Goal: Task Accomplishment & Management: Manage account settings

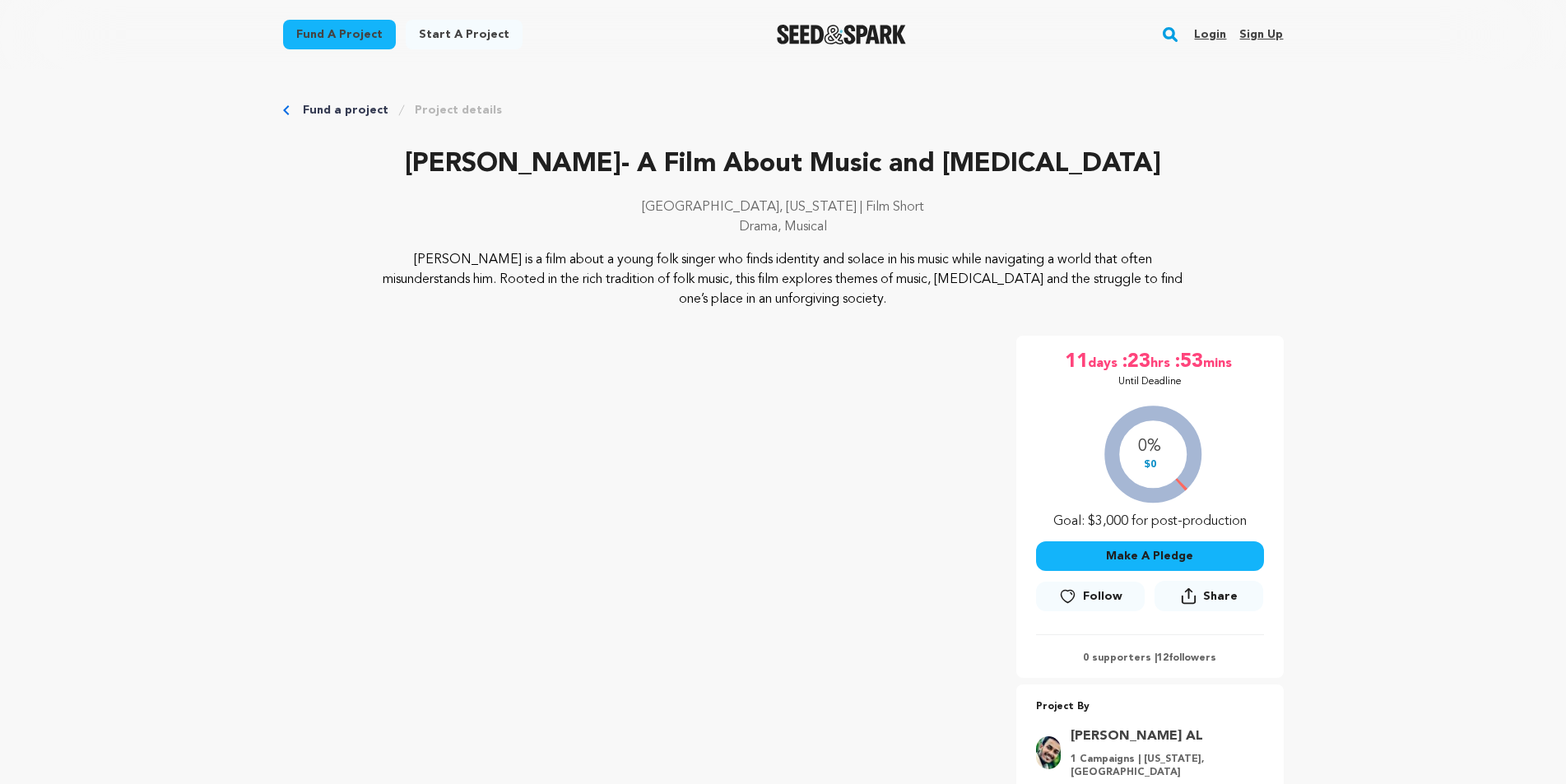
click at [1215, 33] on link "Login" at bounding box center [1210, 34] width 32 height 26
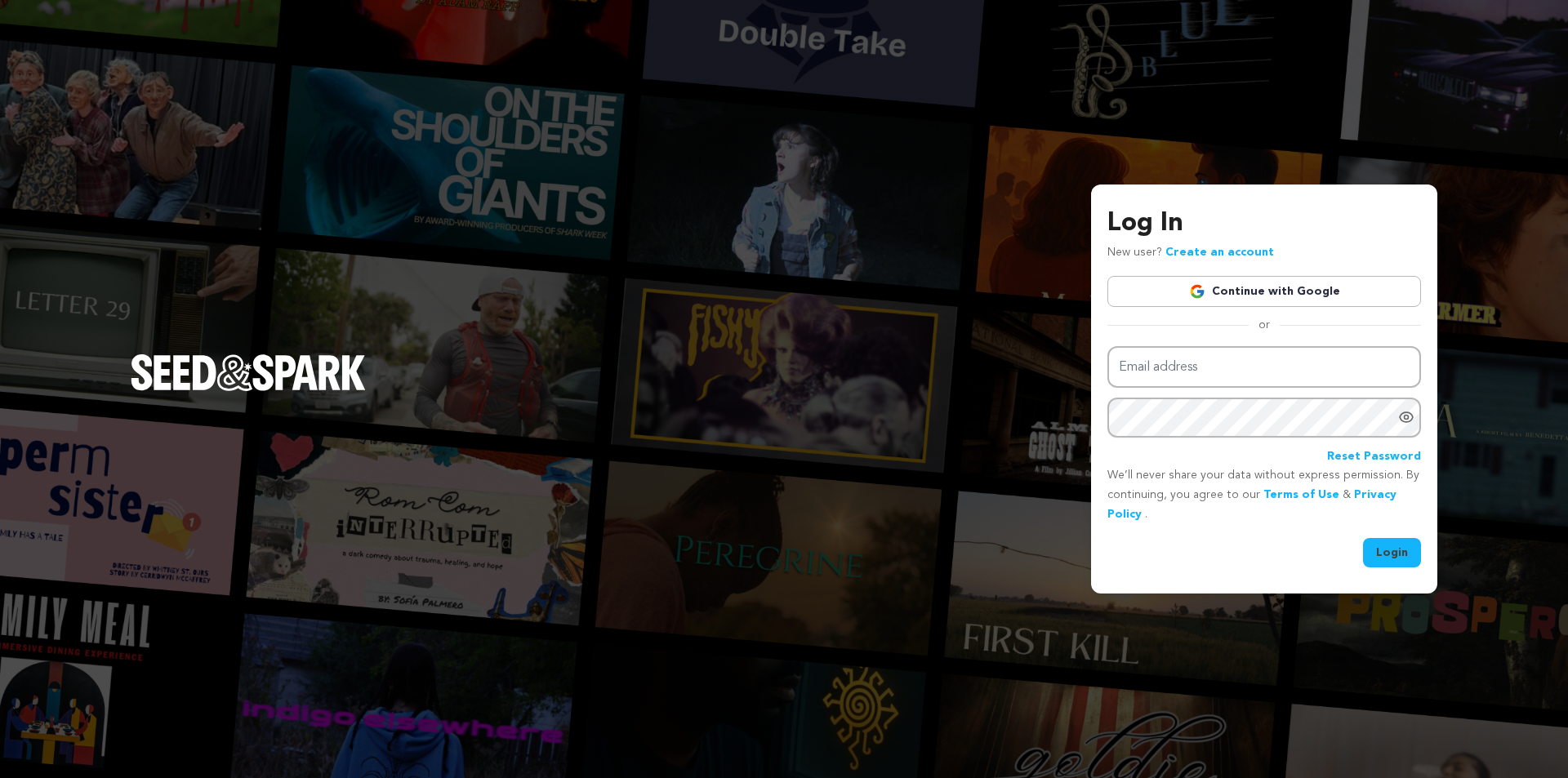
click at [1301, 290] on link "Continue with Google" at bounding box center [1264, 291] width 314 height 31
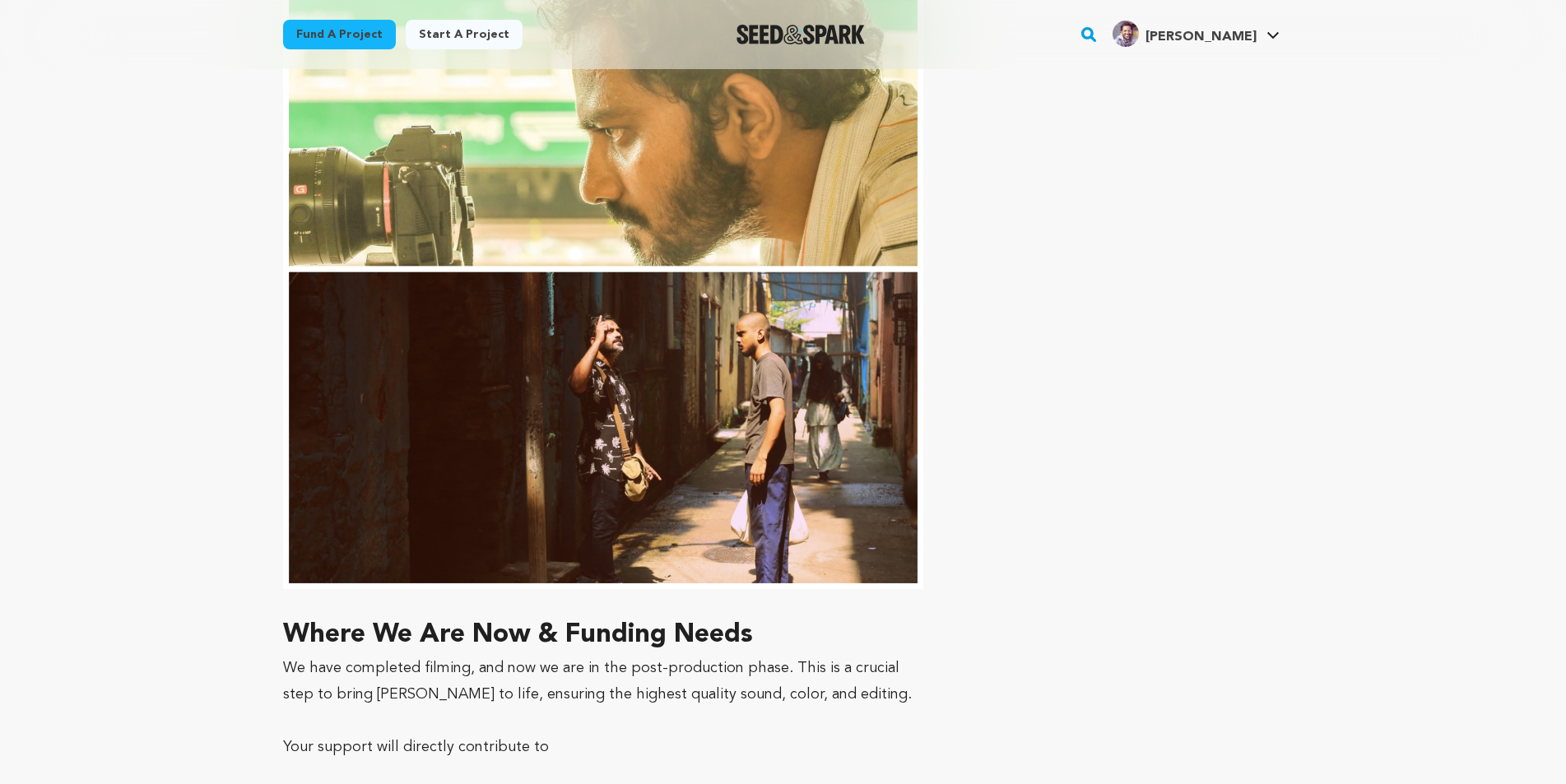
scroll to position [3536, 0]
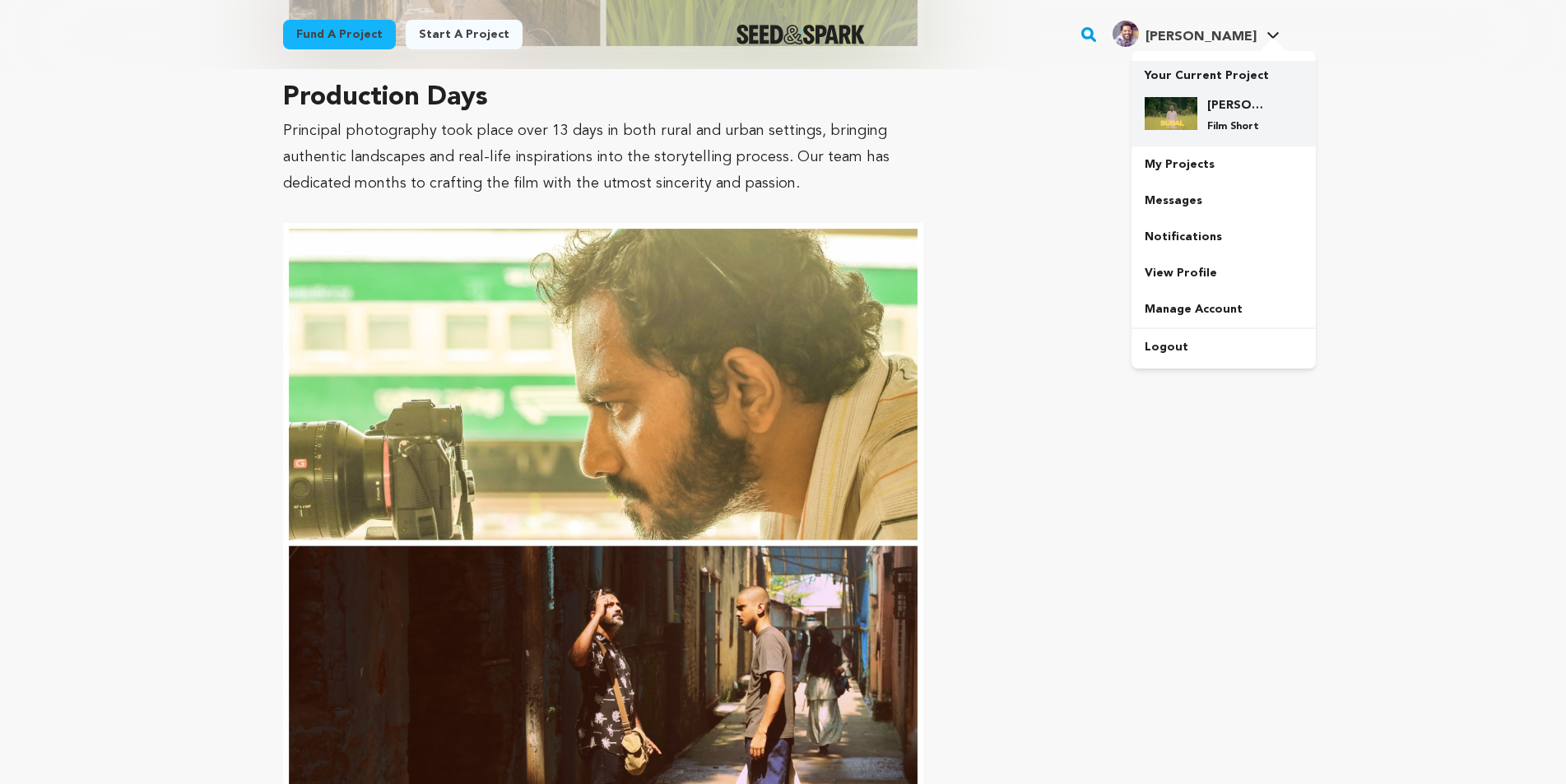
click at [1212, 107] on h4 "[PERSON_NAME]- A Film About Music and [MEDICAL_DATA]" at bounding box center [1237, 105] width 59 height 17
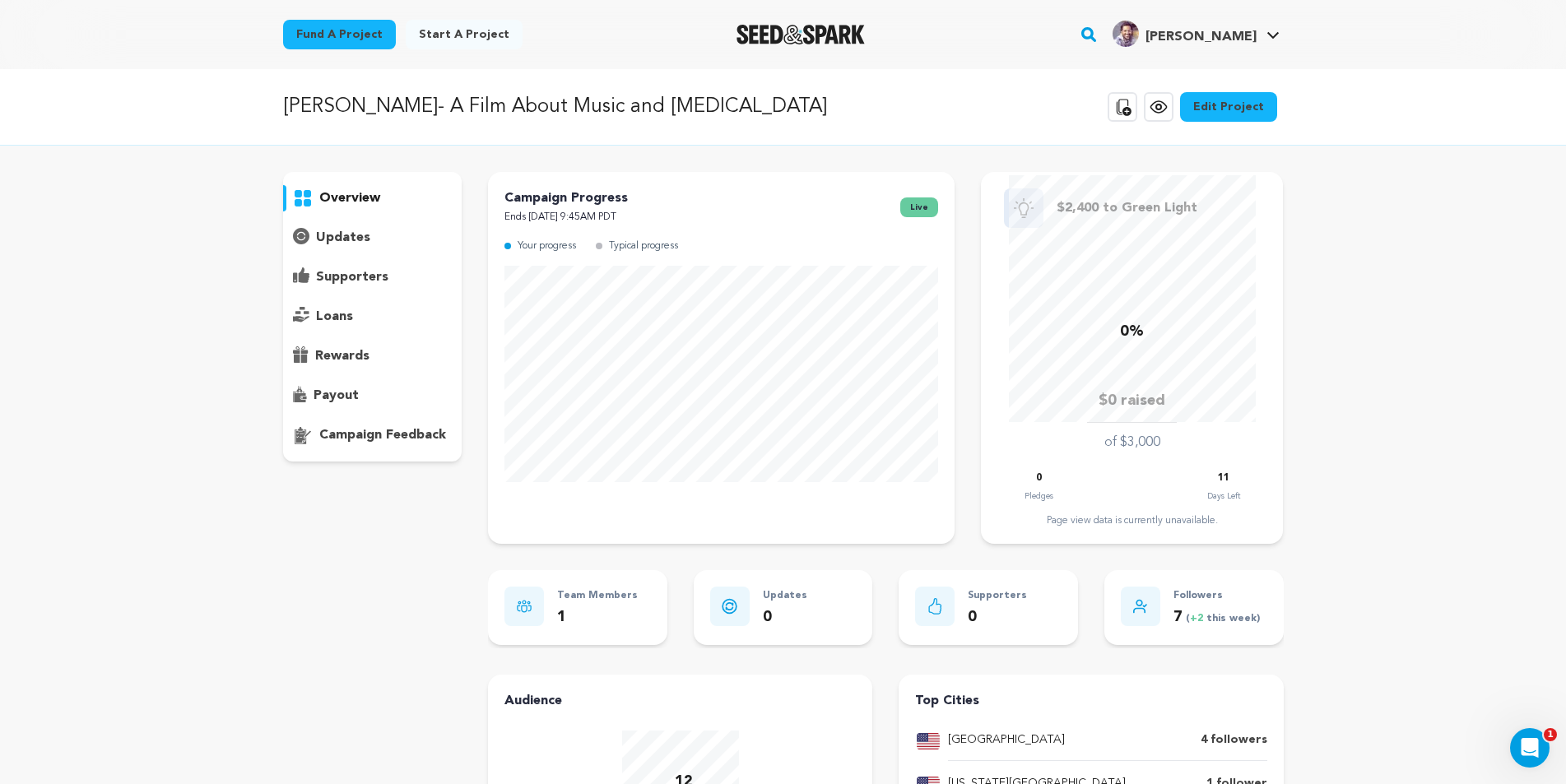
click at [1222, 107] on link "Edit Project" at bounding box center [1228, 107] width 97 height 30
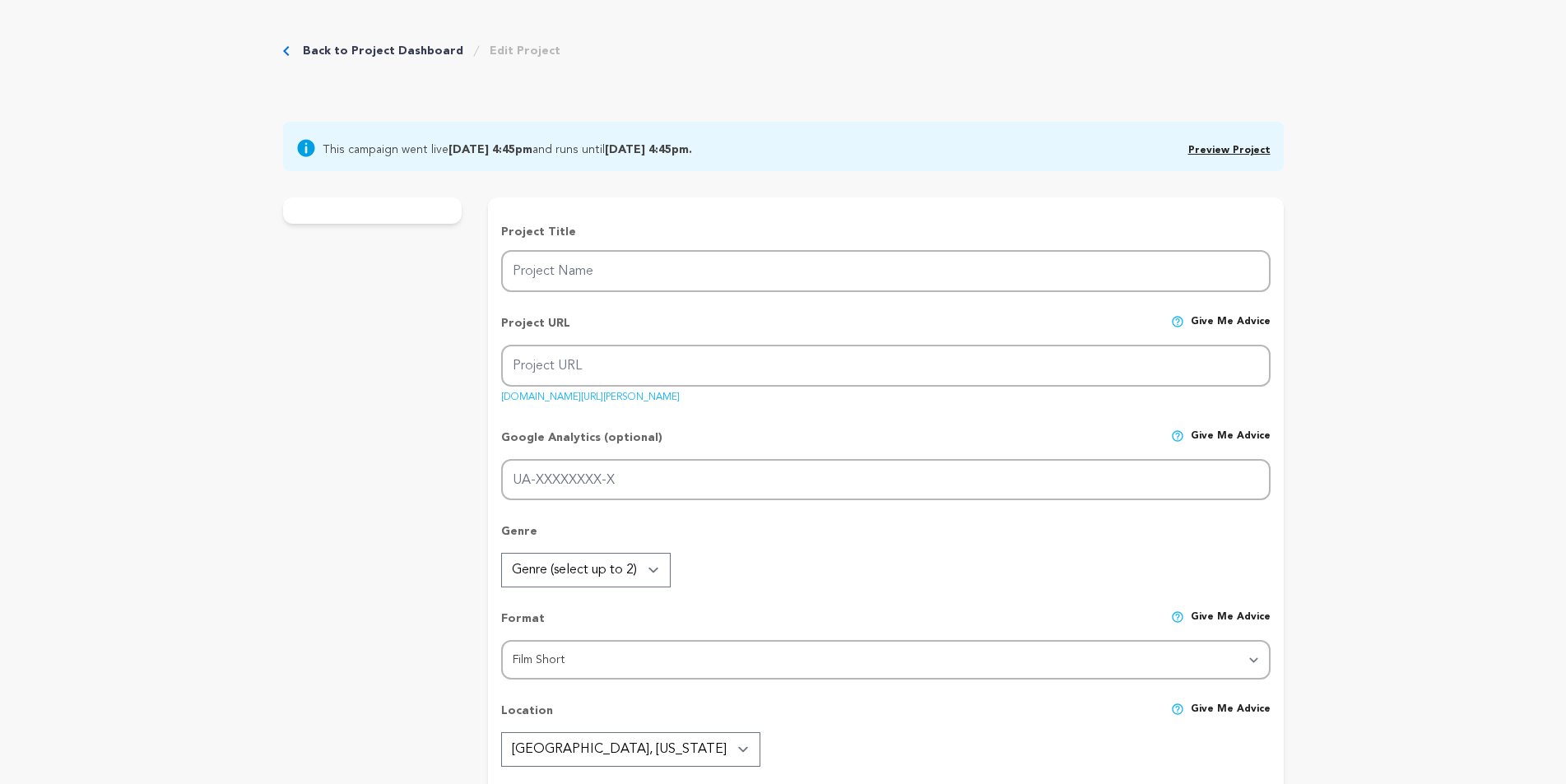
type input "[PERSON_NAME]- A Film About Music and [MEDICAL_DATA]"
type input "[PERSON_NAME]"
type input "A wandering Folk singer clings to his music as his only refuge, facing an ident…"
type textarea "Subal is a film about a young folk singer who finds identity and solace in his …"
type textarea "[PERSON_NAME] is a film that amplifies the struggles of folk musicians, highlig…"
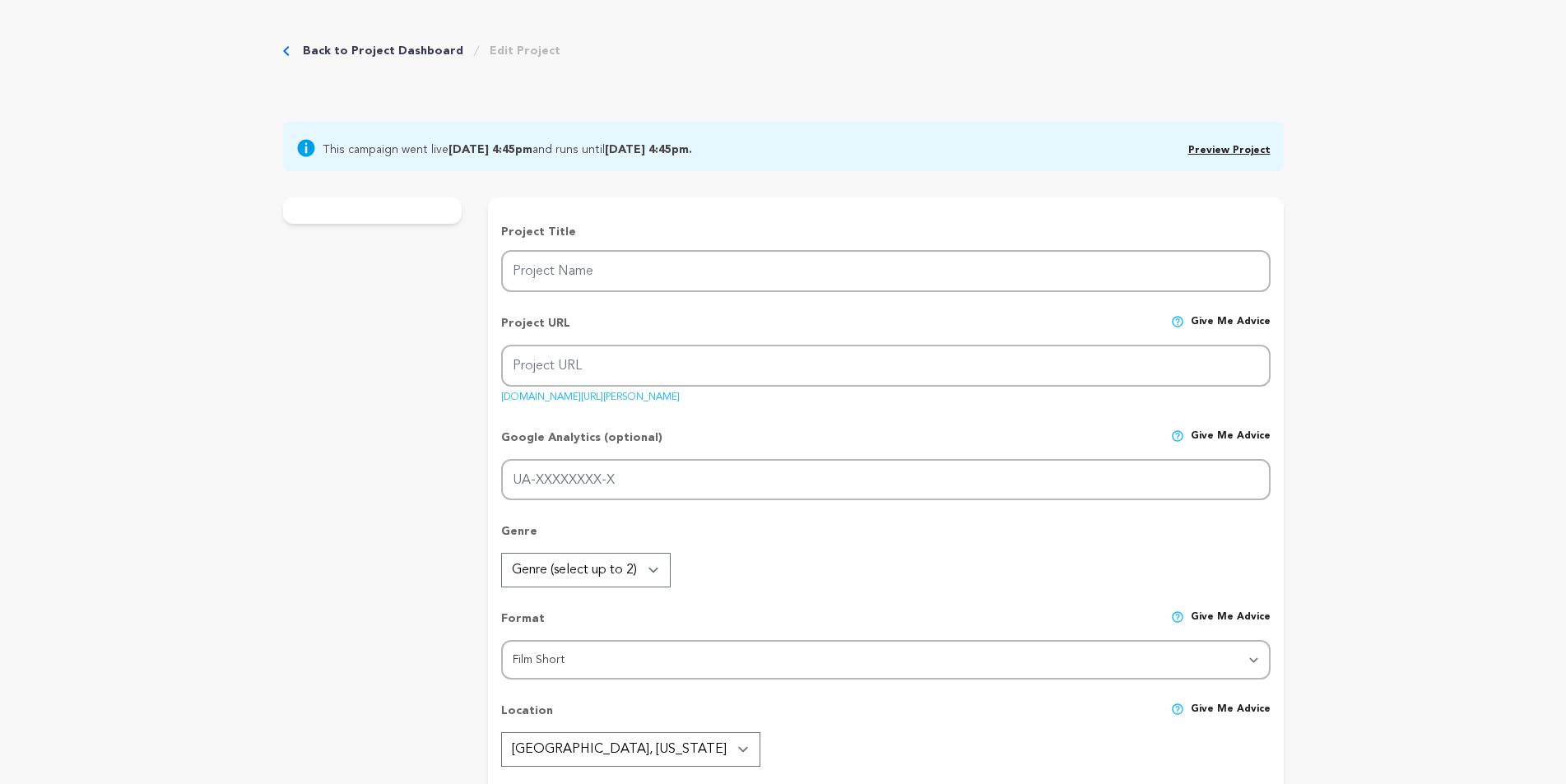
radio input "true"
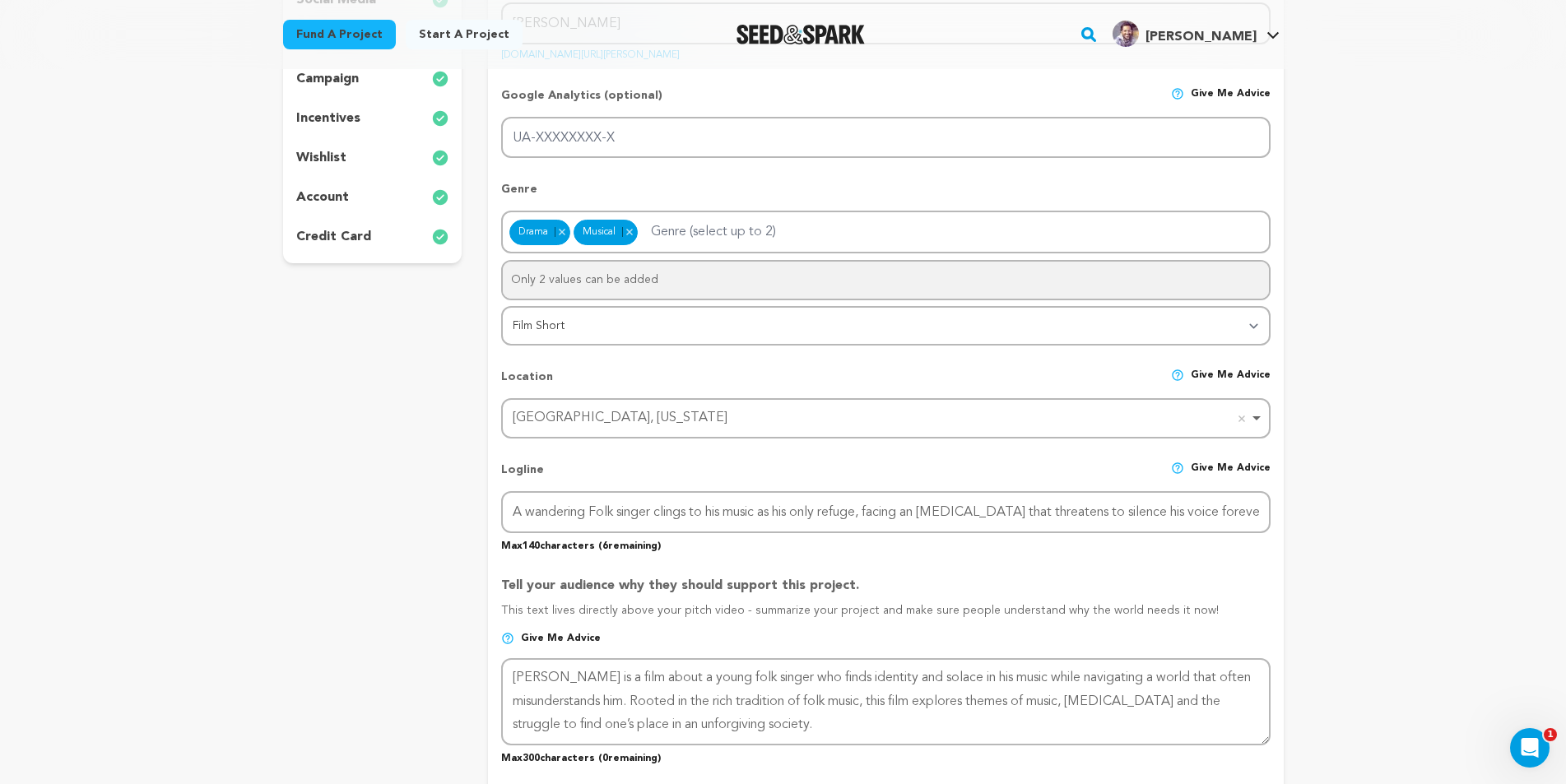
click at [376, 240] on div "credit card" at bounding box center [372, 237] width 179 height 26
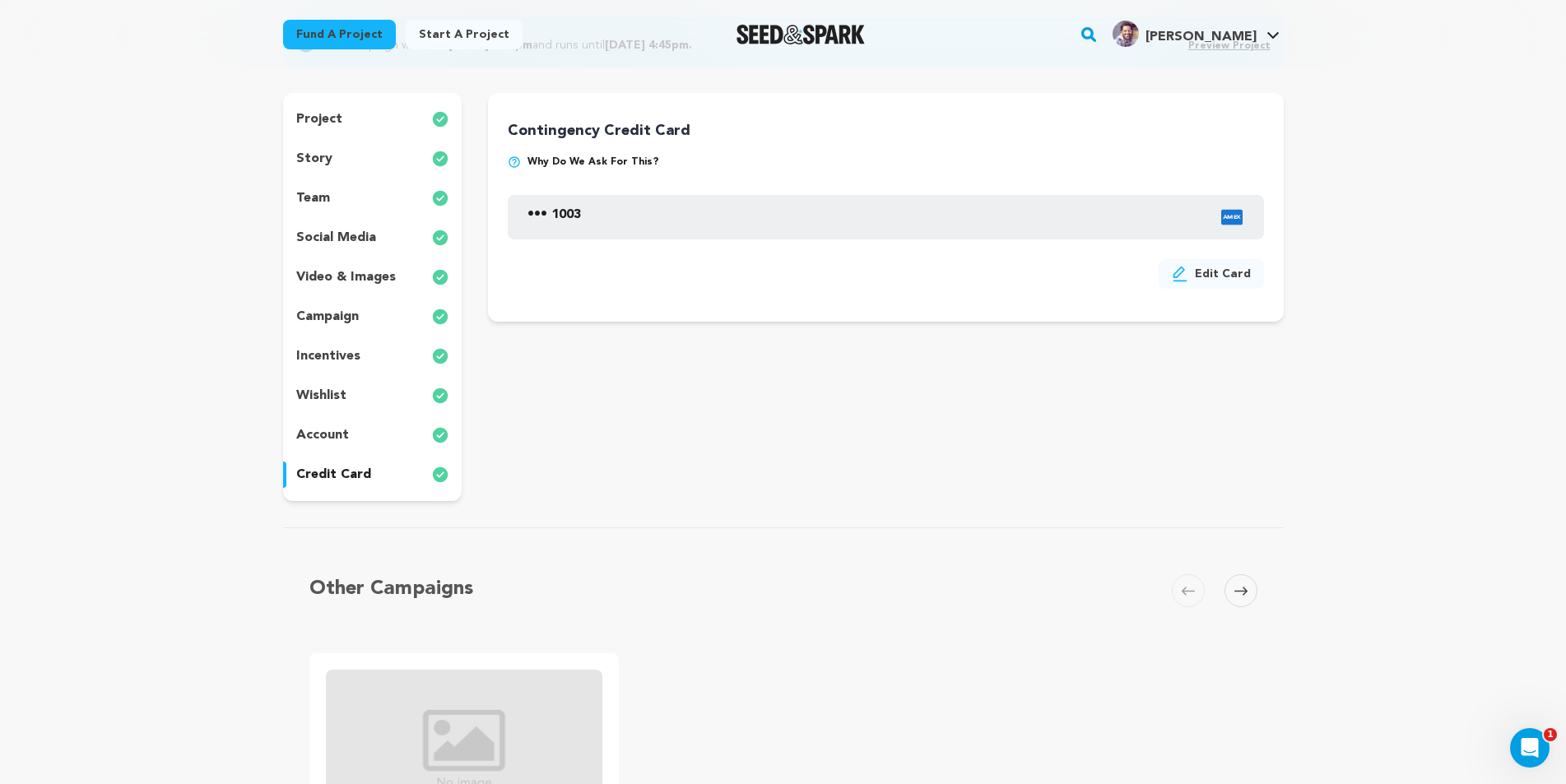
scroll to position [164, 0]
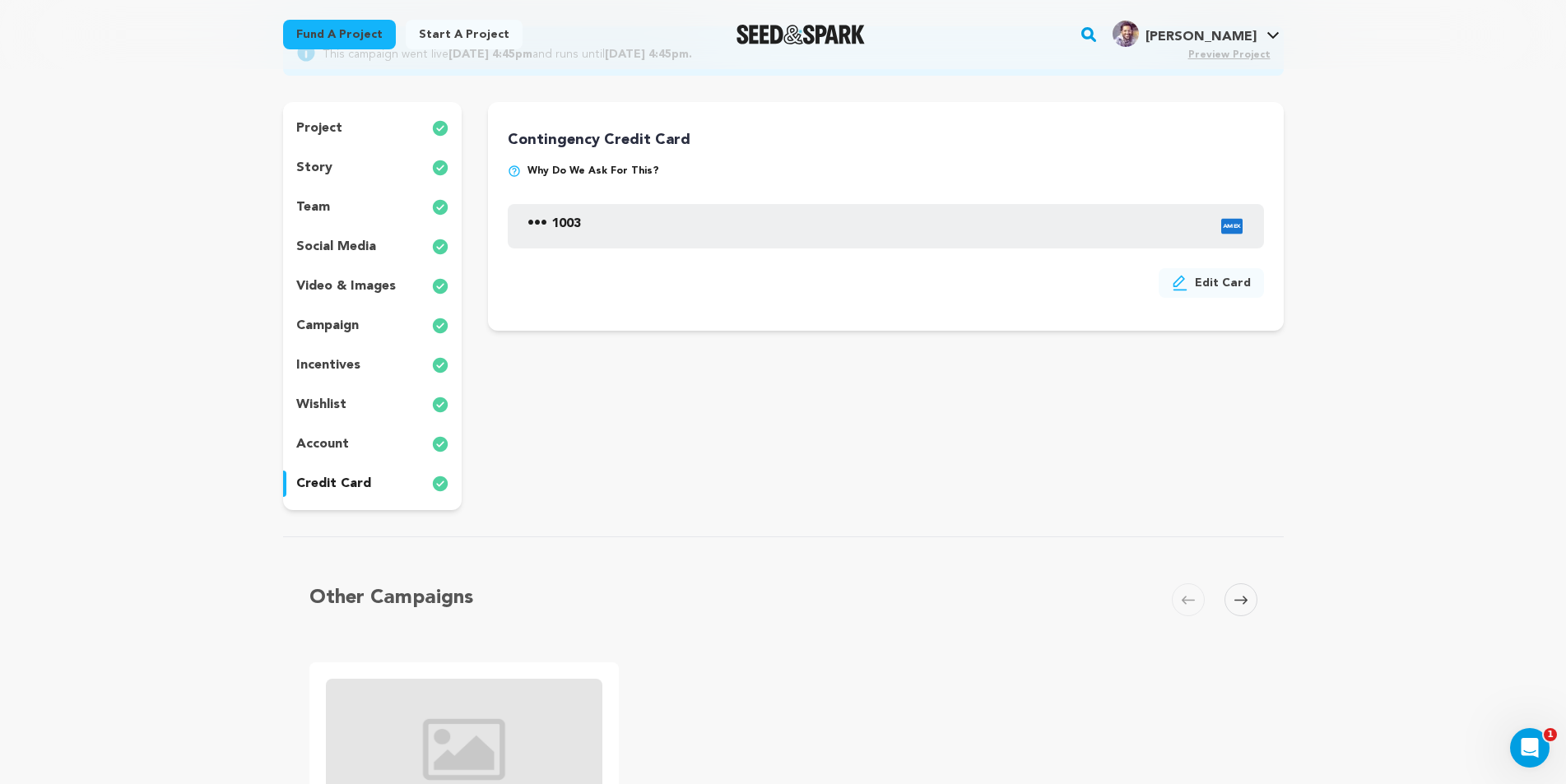
click at [356, 444] on div "account" at bounding box center [372, 444] width 179 height 26
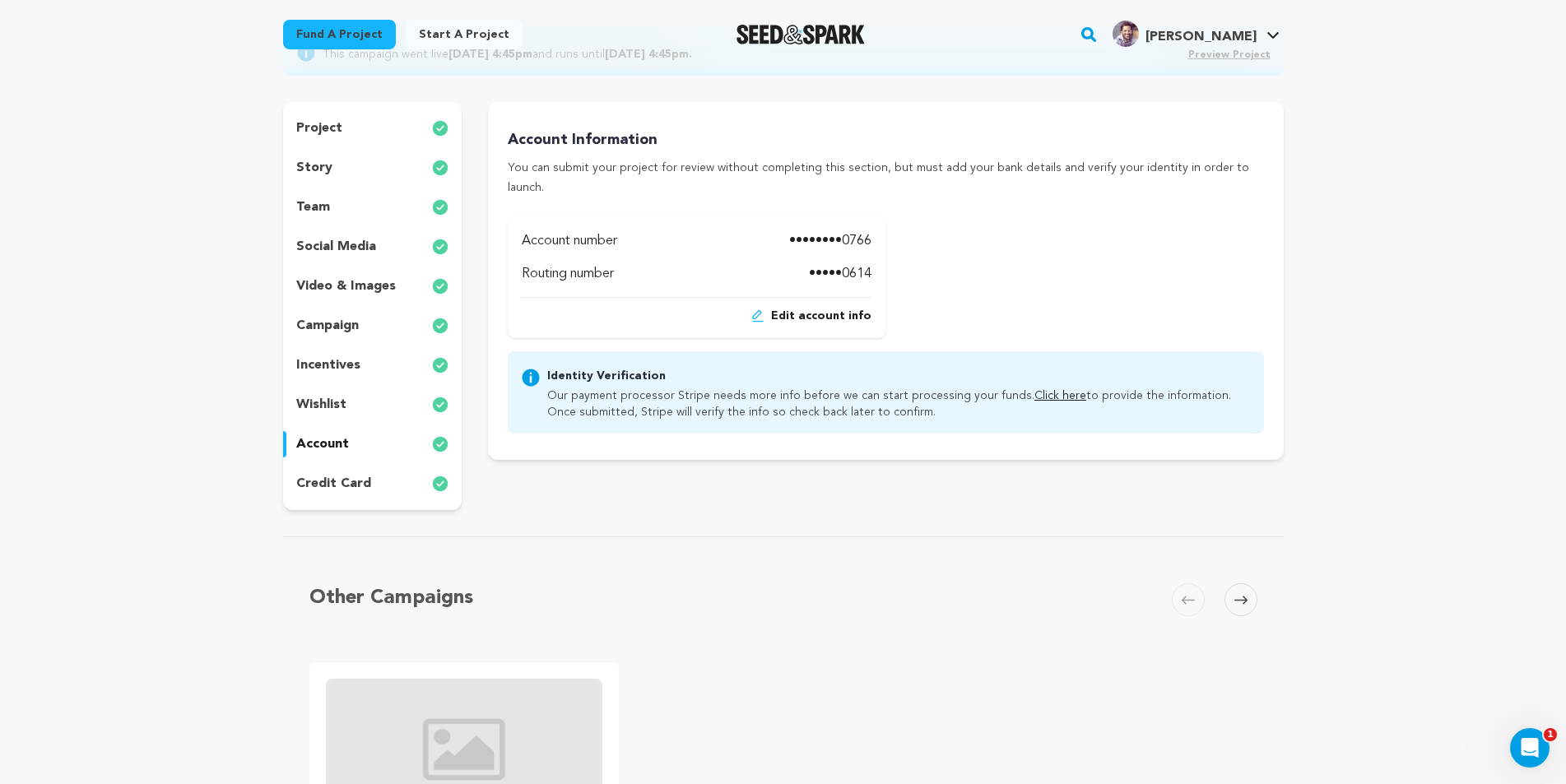
click at [350, 403] on div "wishlist" at bounding box center [372, 404] width 179 height 26
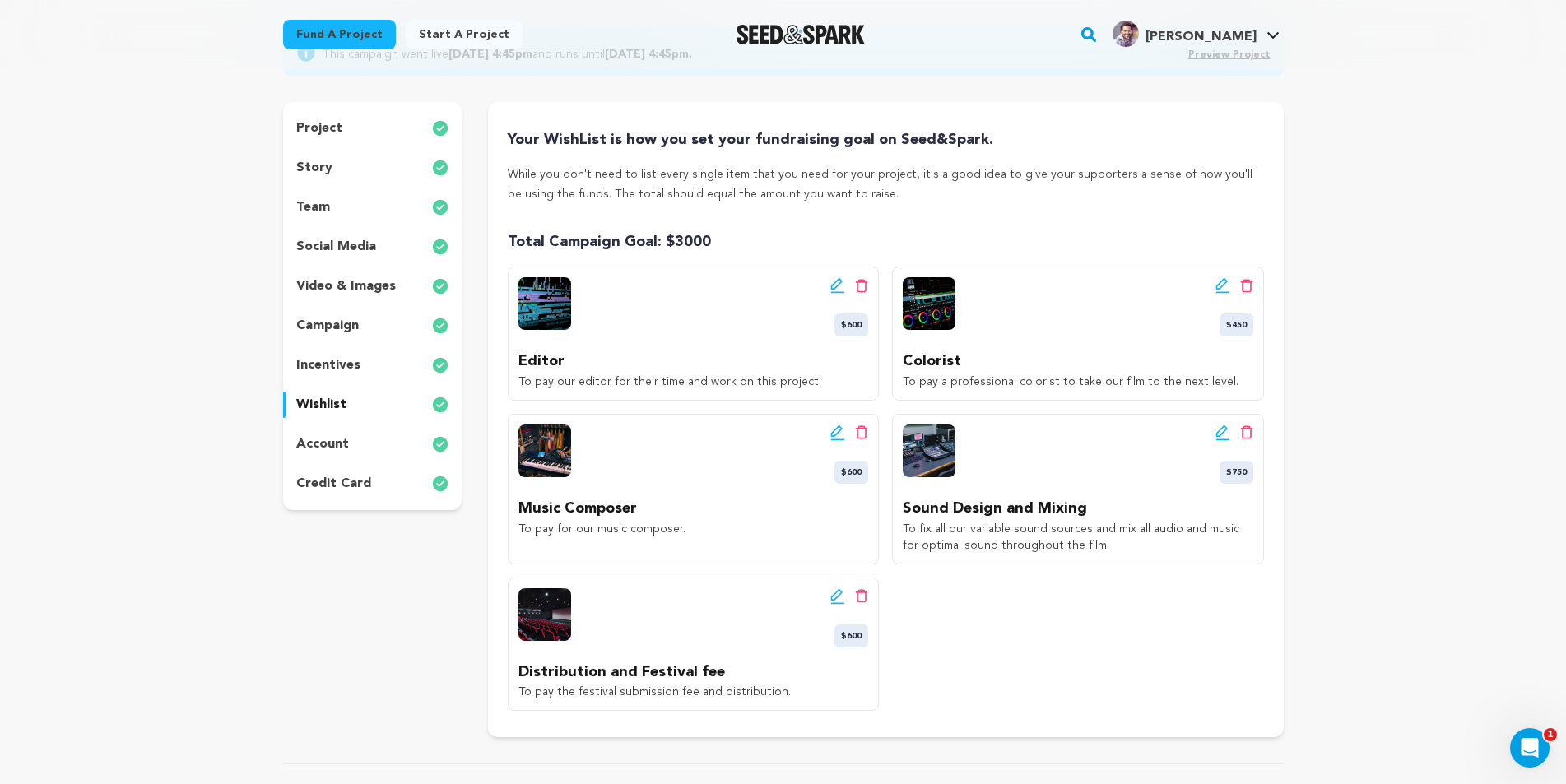
click at [349, 377] on div "incentives" at bounding box center [372, 365] width 179 height 26
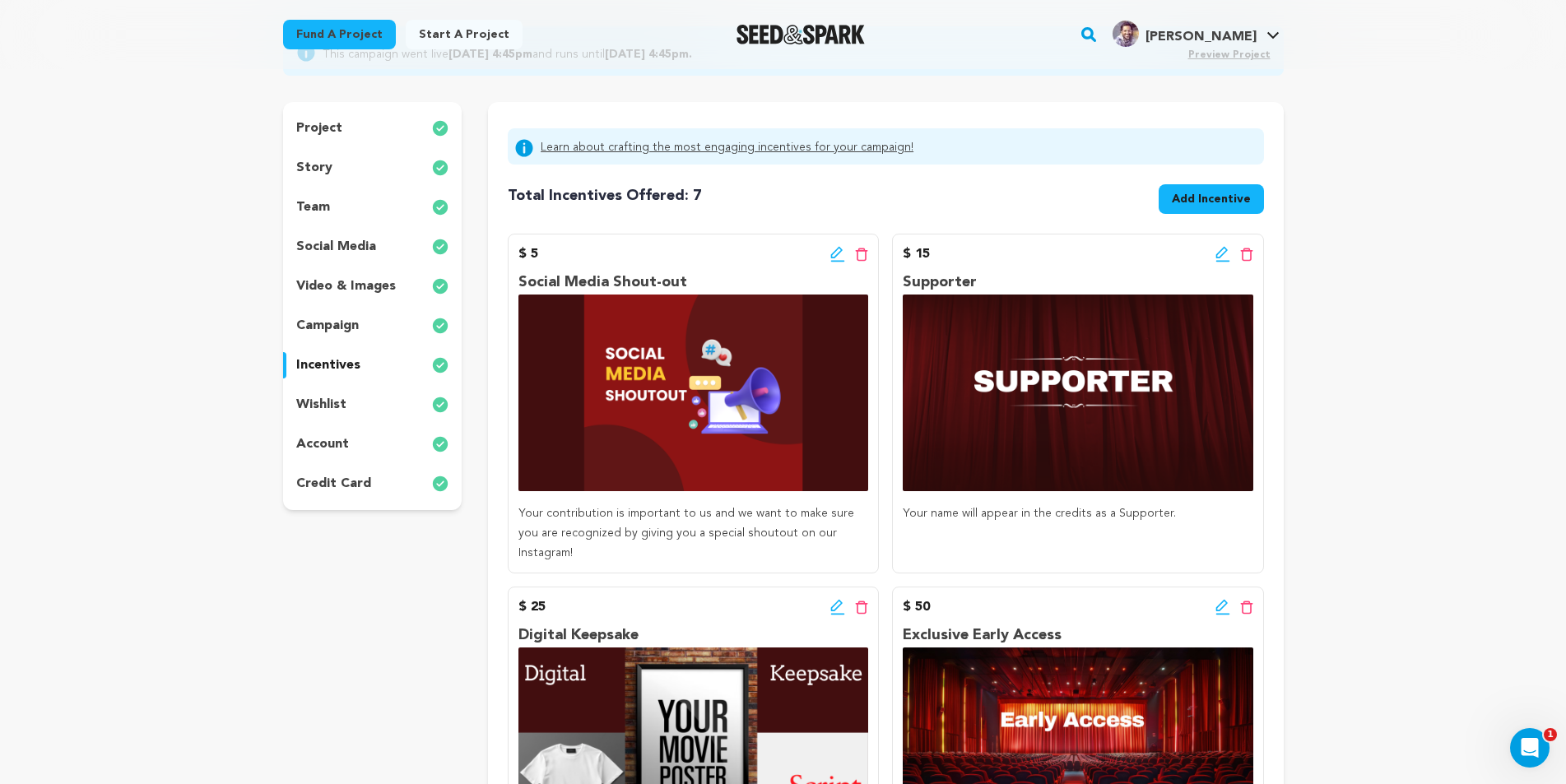
click at [339, 321] on p "campaign" at bounding box center [328, 326] width 63 height 20
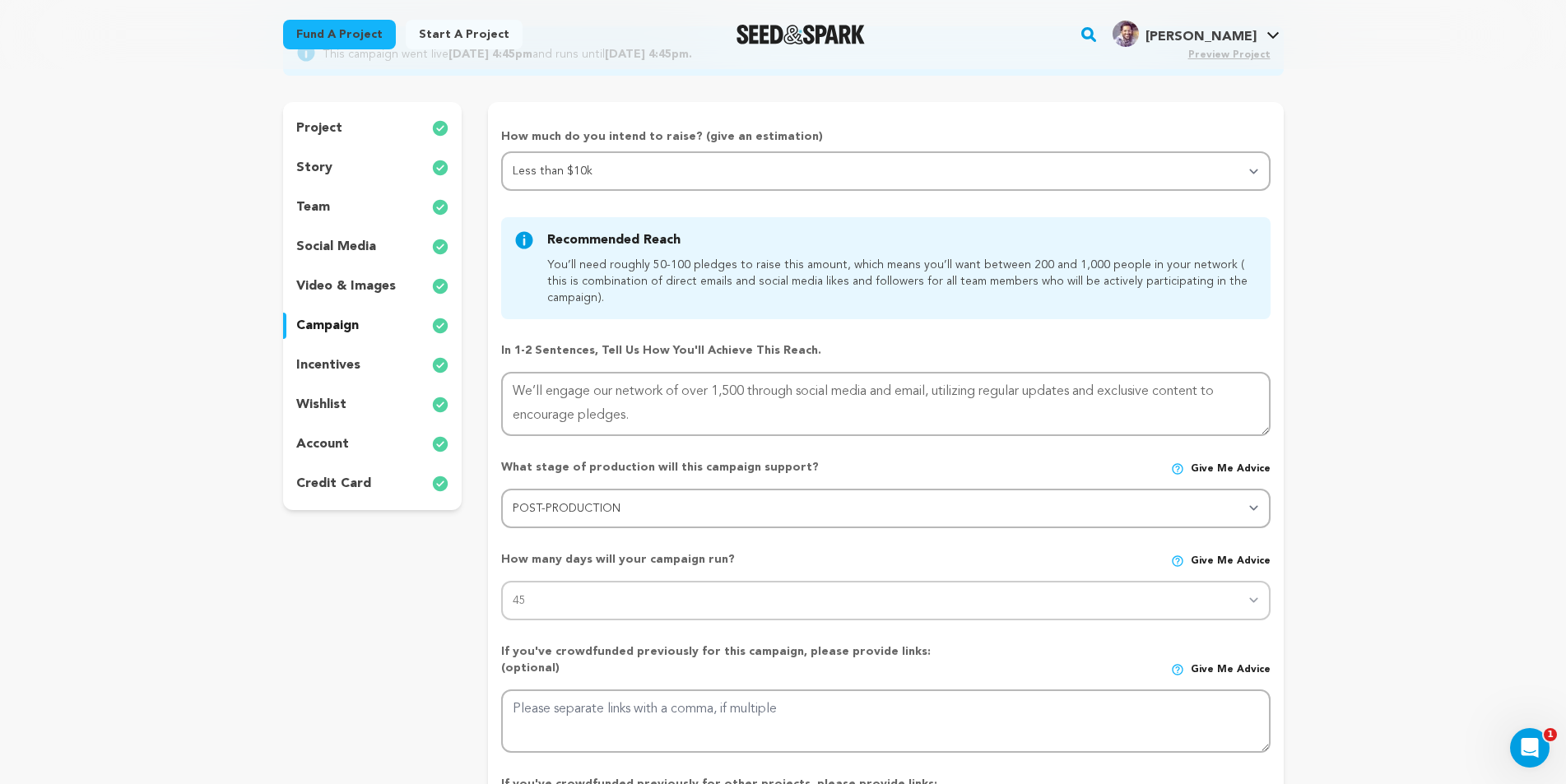
click at [350, 292] on p "video & images" at bounding box center [346, 286] width 100 height 20
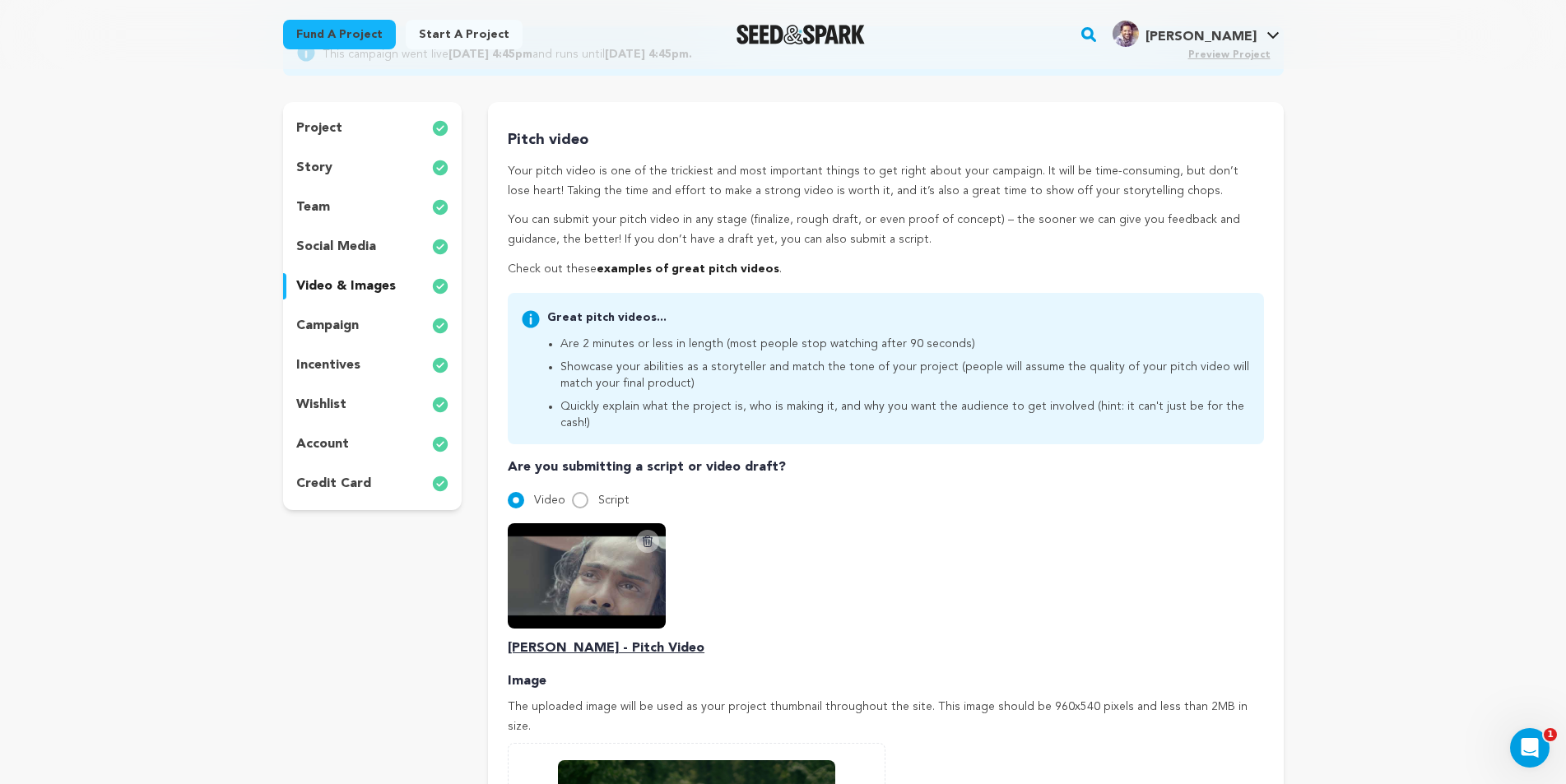
click at [340, 241] on p "social media" at bounding box center [335, 246] width 79 height 20
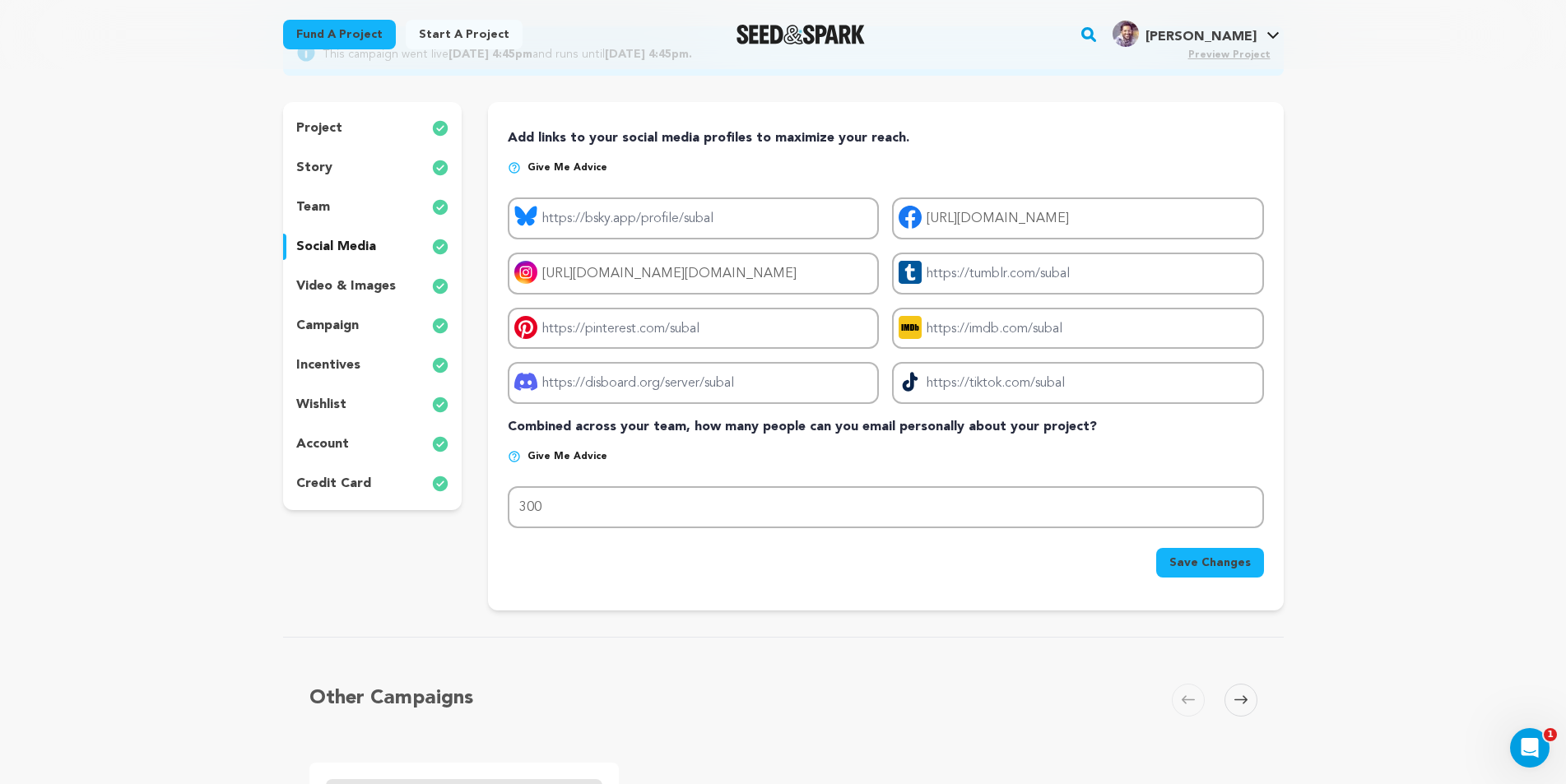
click at [360, 276] on div "video & images" at bounding box center [372, 286] width 179 height 26
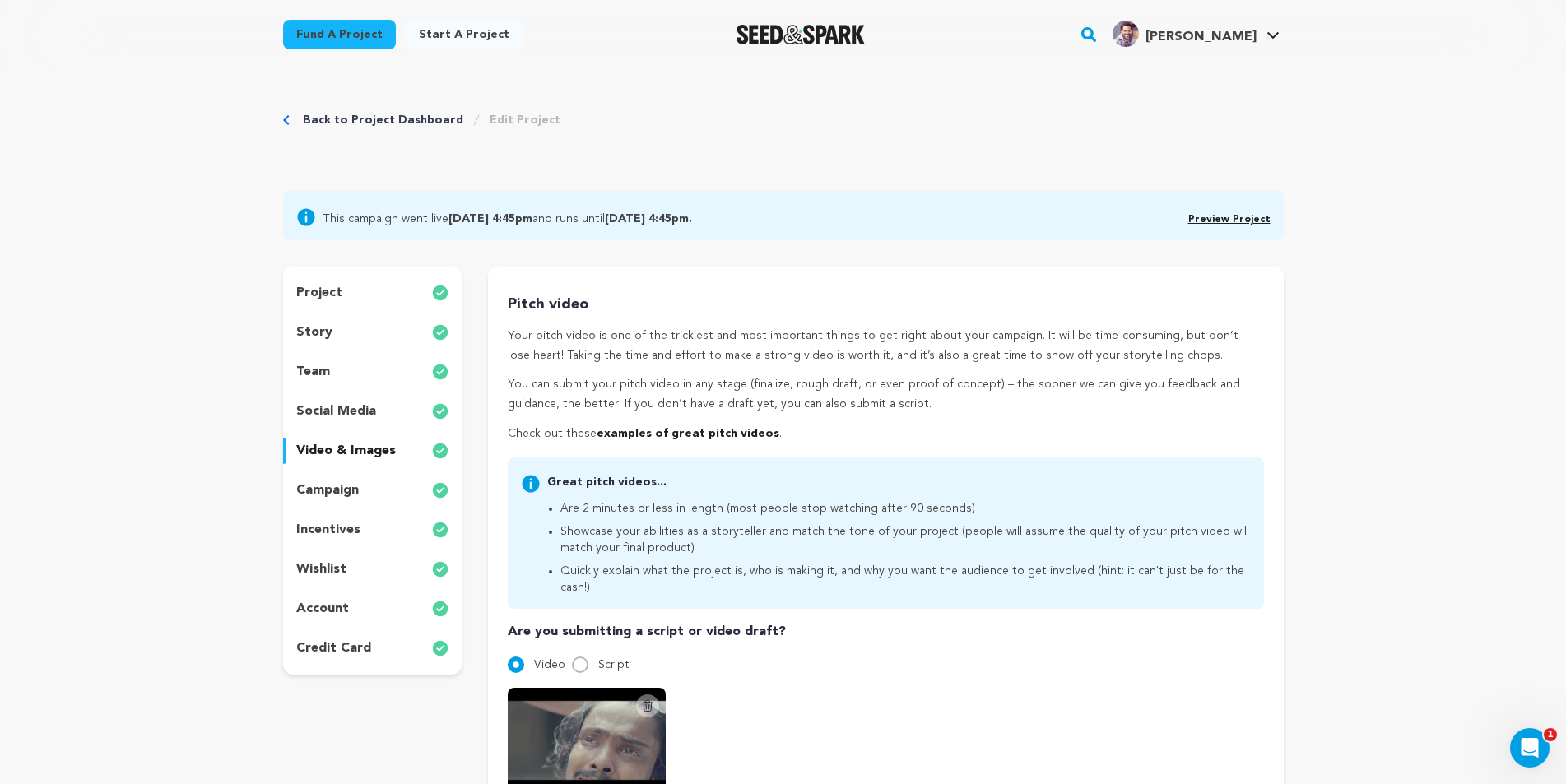
click at [345, 288] on div "project" at bounding box center [372, 292] width 179 height 26
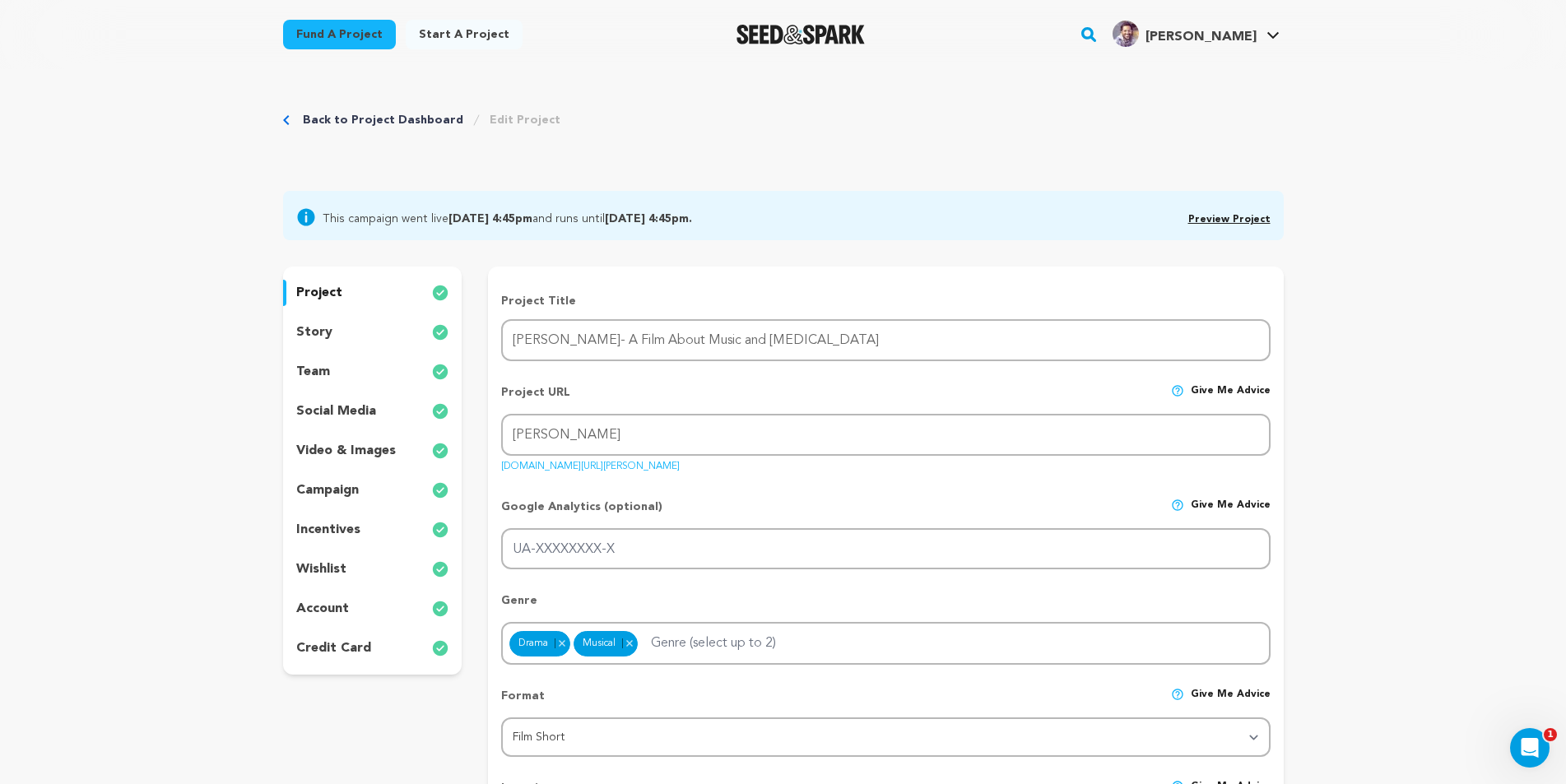
click at [1202, 224] on span "Preview Project" at bounding box center [1229, 217] width 82 height 20
click at [1211, 220] on link "Preview Project" at bounding box center [1229, 219] width 82 height 10
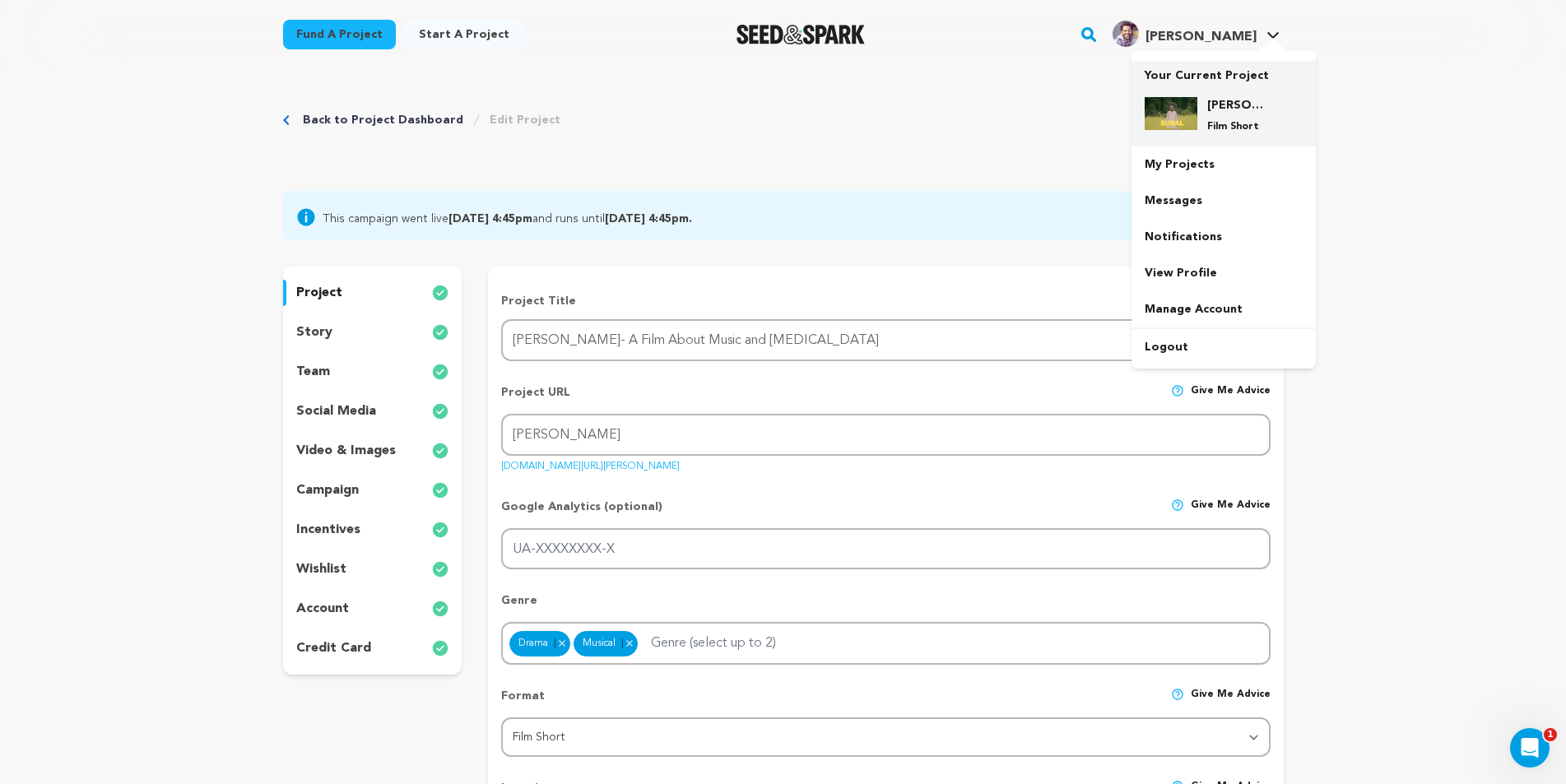
click at [1225, 120] on p "Film Short" at bounding box center [1237, 127] width 59 height 13
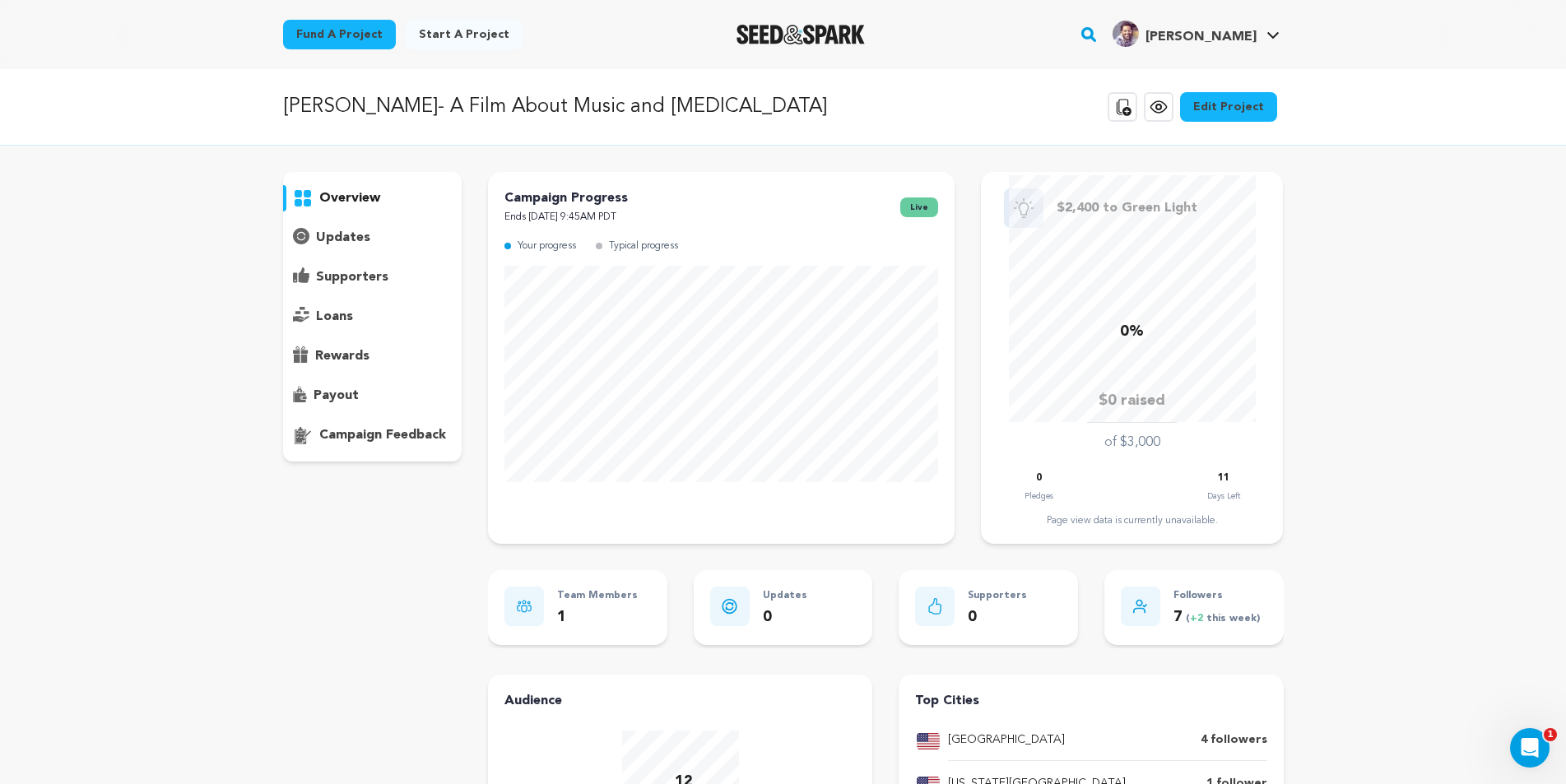
click at [1161, 109] on icon at bounding box center [1158, 107] width 5 height 5
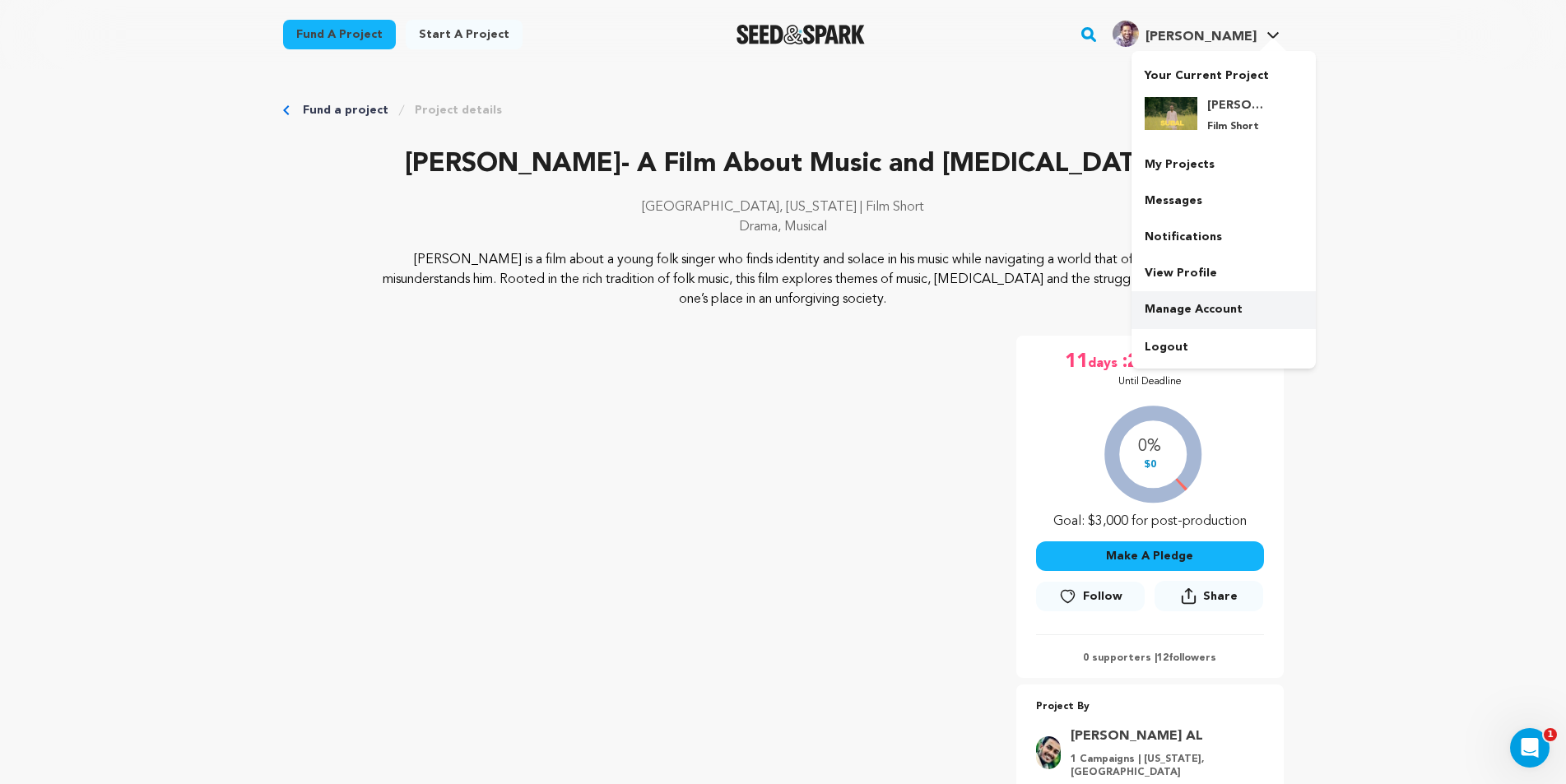
click at [1213, 307] on link "Manage Account" at bounding box center [1223, 308] width 184 height 36
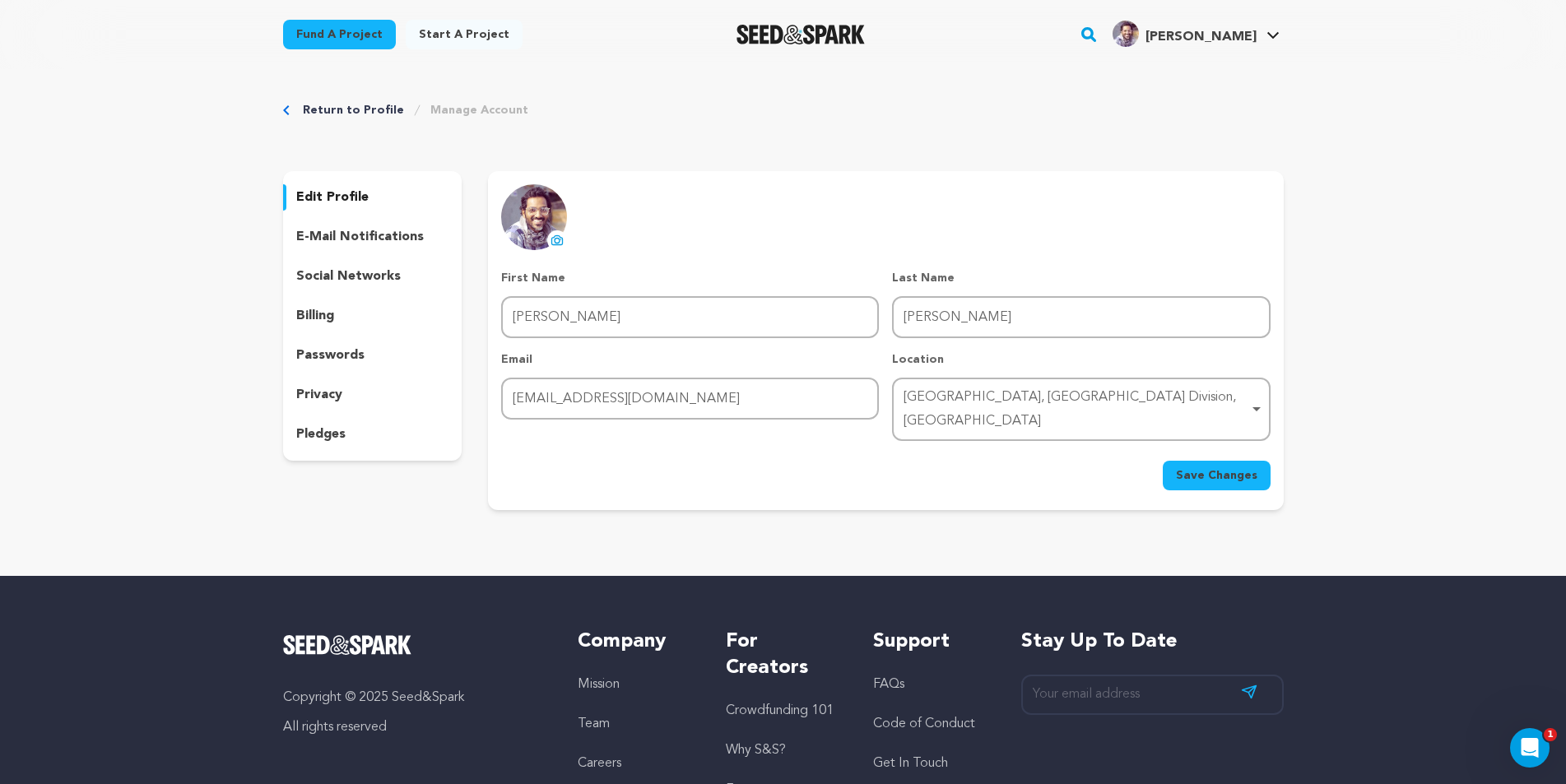
click at [337, 331] on div "edit profile e-mail notifications social networks billing passwords privacy ple…" at bounding box center [372, 316] width 179 height 290
click at [364, 275] on p "social networks" at bounding box center [348, 276] width 105 height 20
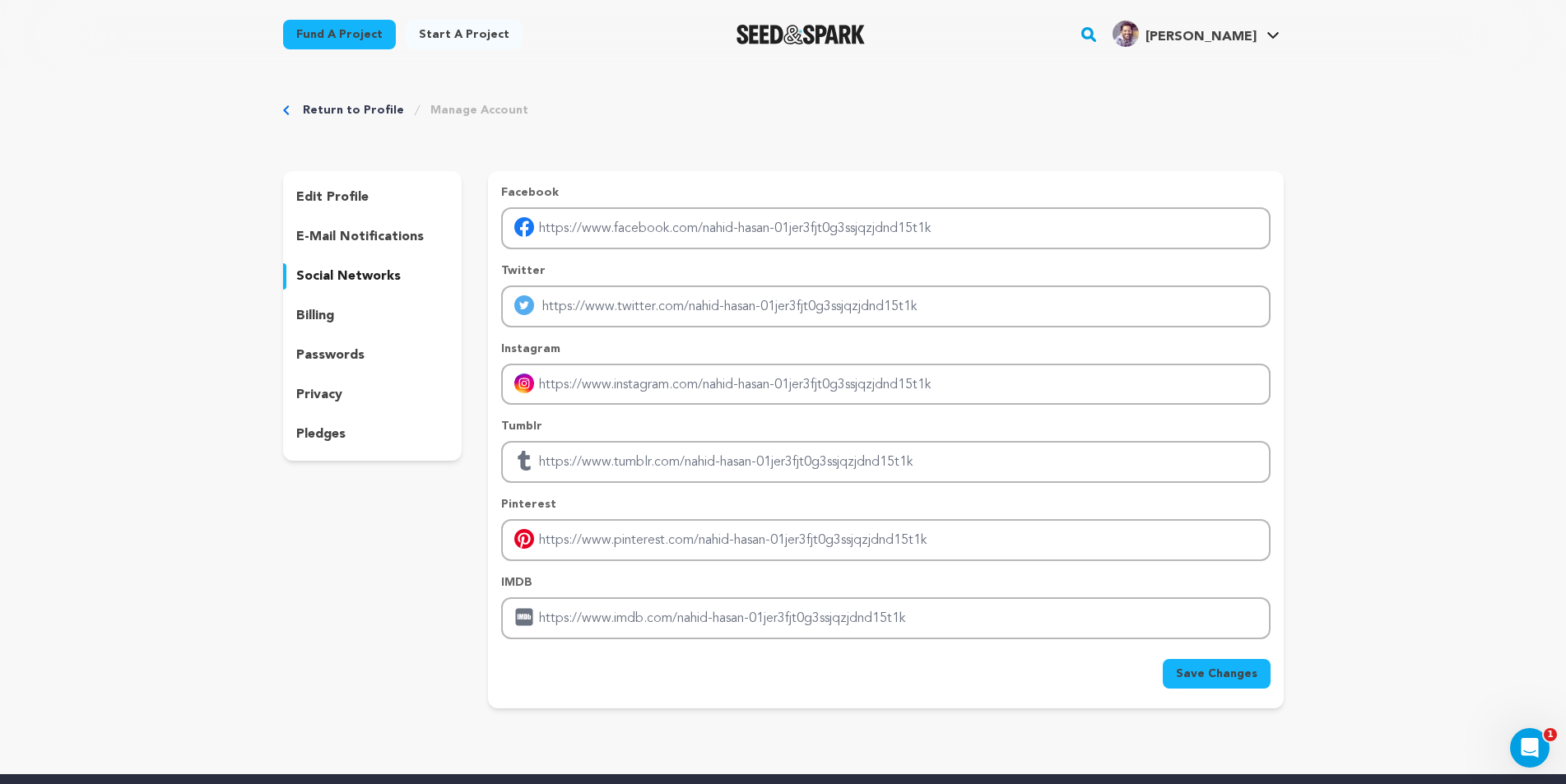
click at [366, 248] on div "e-mail notifications" at bounding box center [372, 237] width 179 height 26
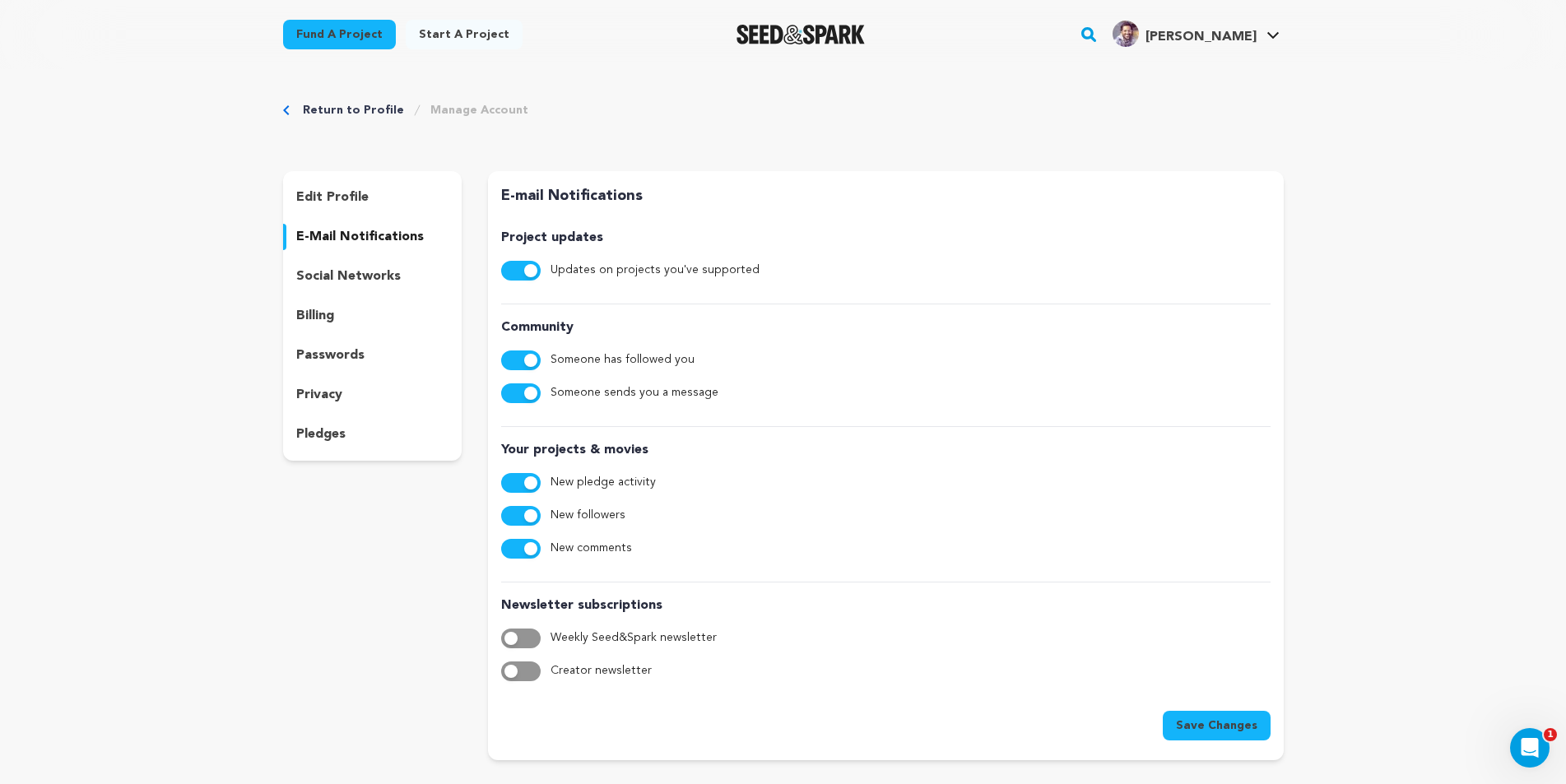
click at [368, 276] on p "social networks" at bounding box center [348, 276] width 105 height 20
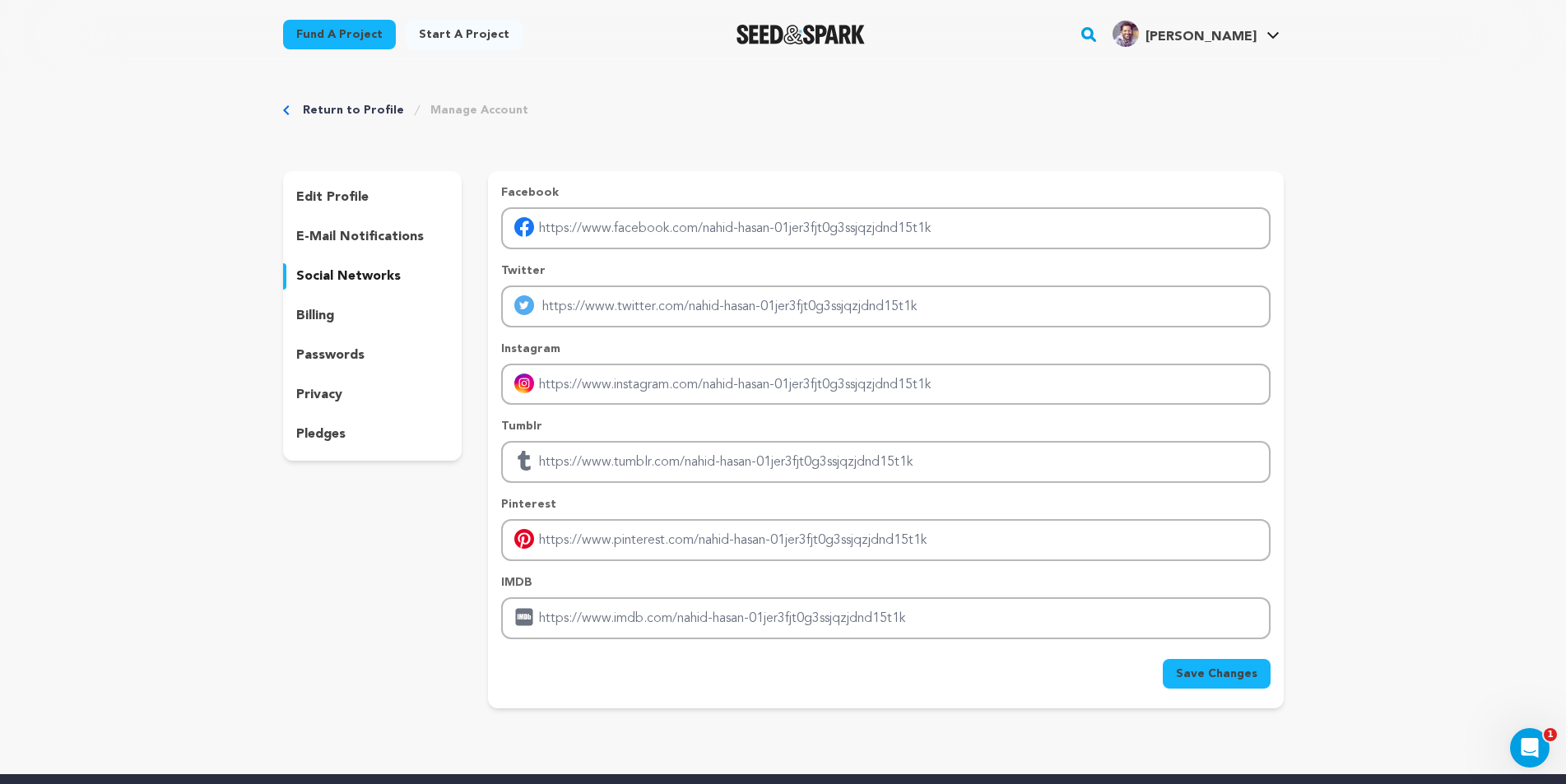
click at [335, 341] on div "edit profile e-mail notifications social networks billing passwords privacy ple…" at bounding box center [372, 316] width 179 height 290
click at [333, 390] on p "privacy" at bounding box center [319, 395] width 46 height 20
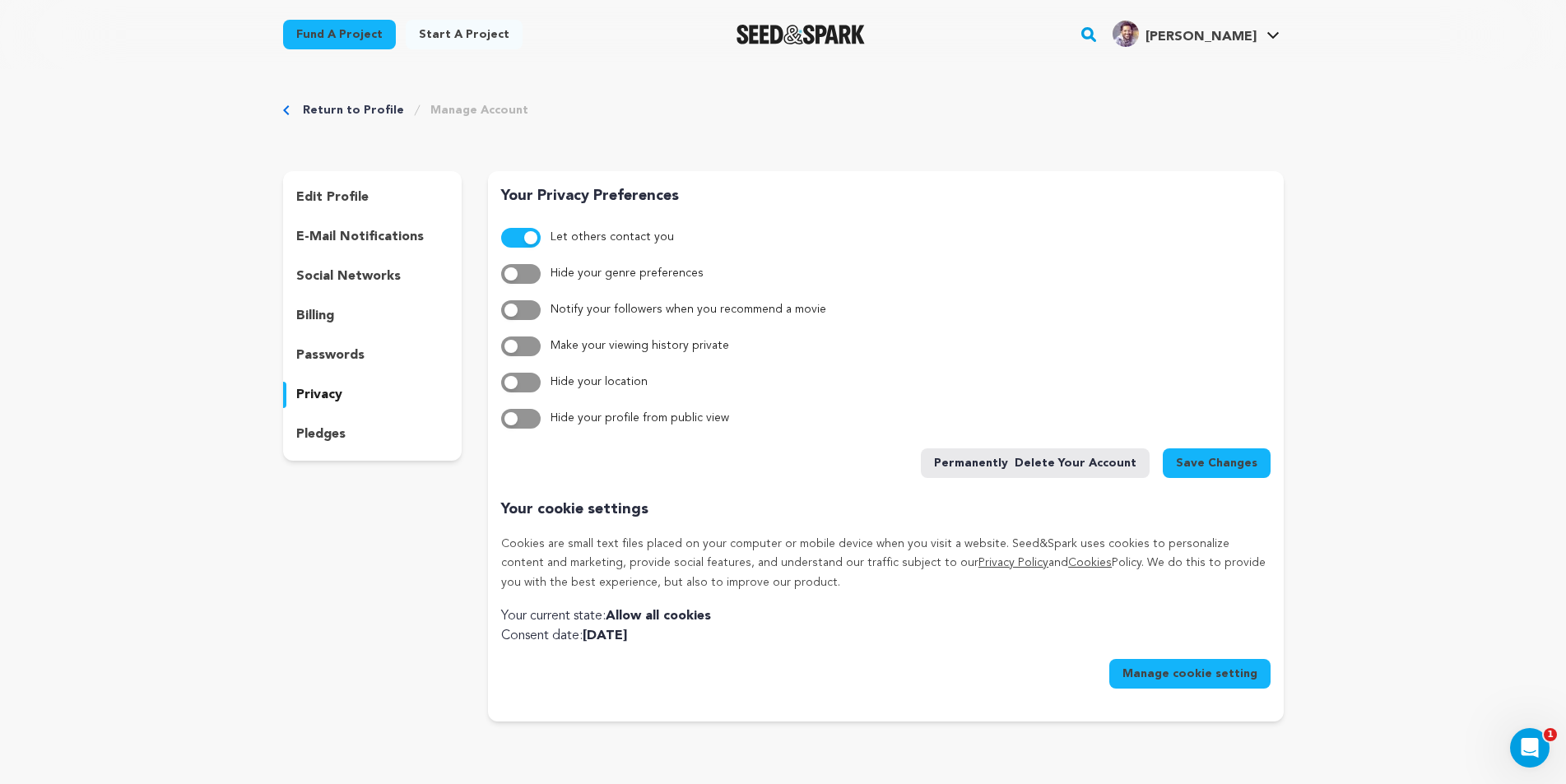
click at [348, 203] on p "edit profile" at bounding box center [332, 197] width 72 height 20
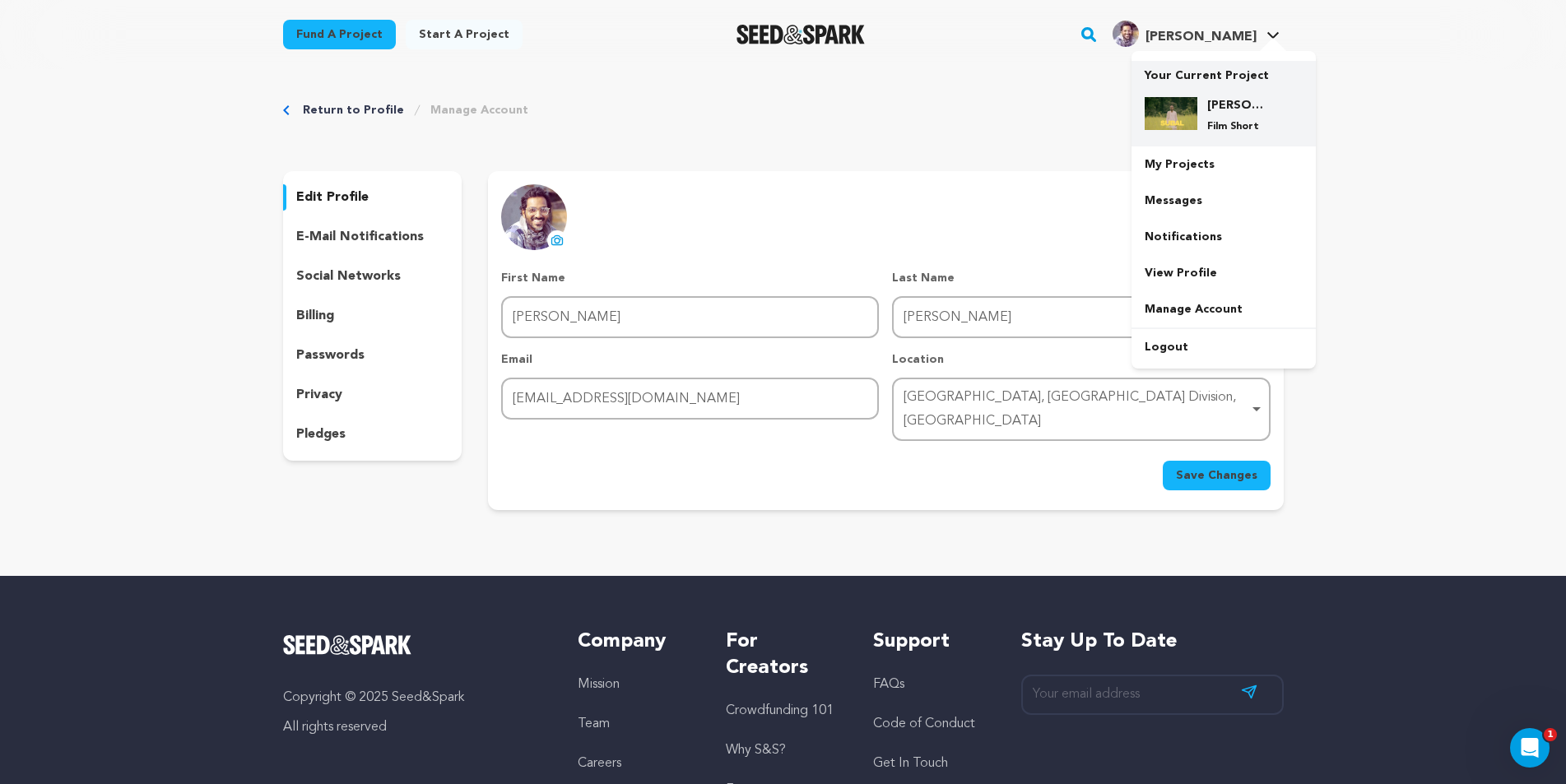
click at [1189, 110] on img at bounding box center [1170, 113] width 52 height 33
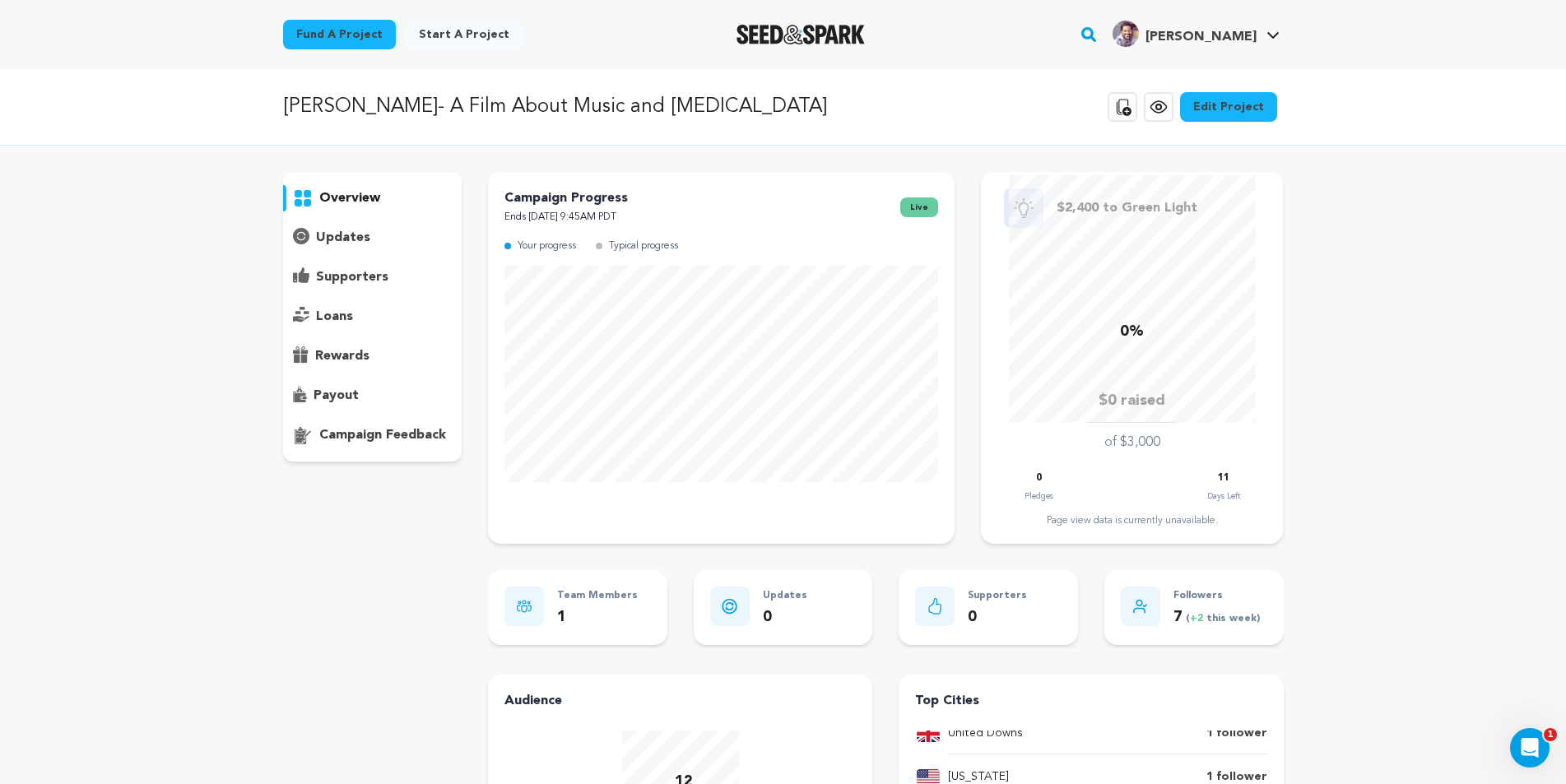
click at [1201, 110] on link "Edit Project" at bounding box center [1228, 107] width 97 height 30
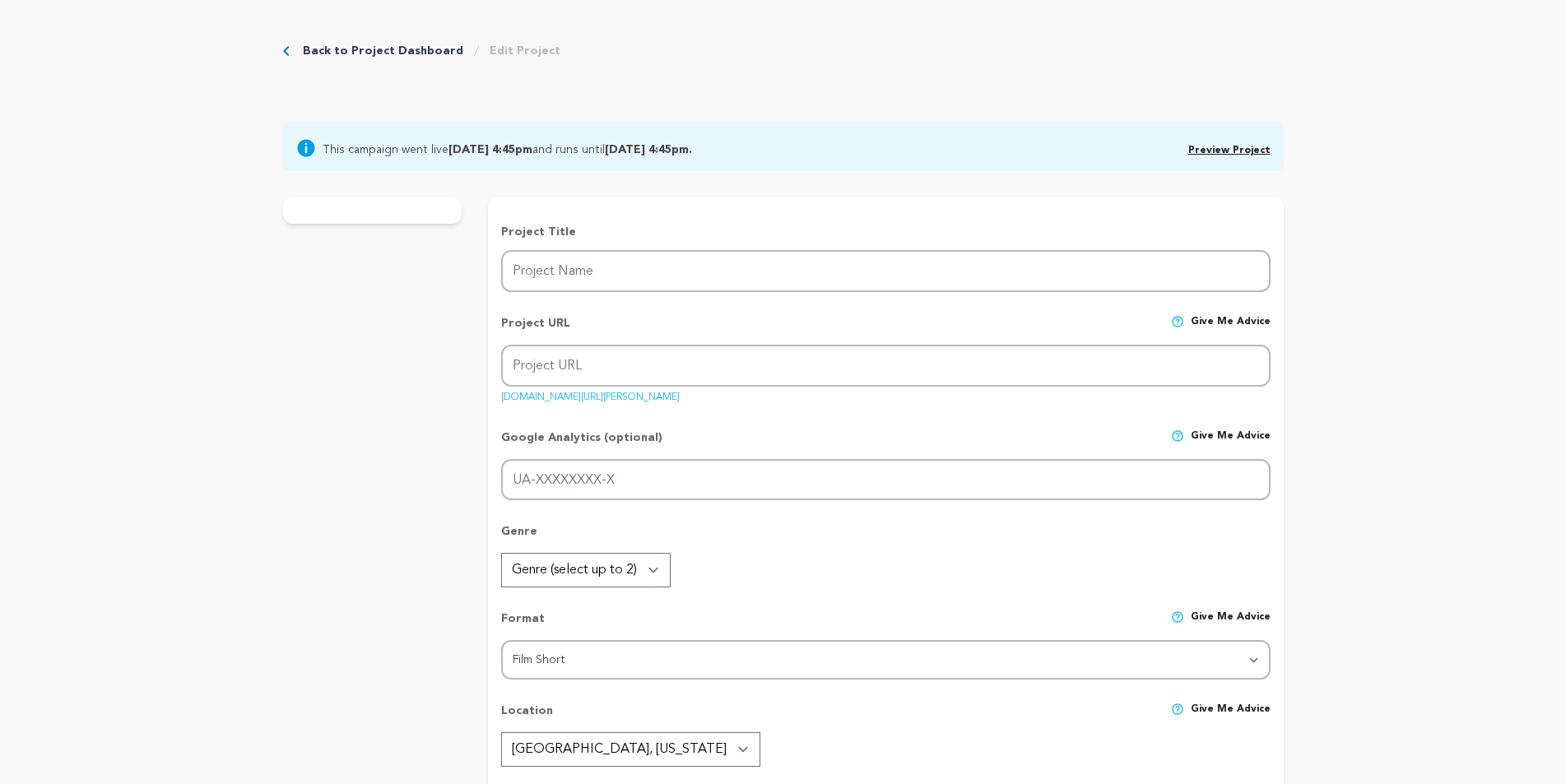
type input "[PERSON_NAME]- A Film About Music and [MEDICAL_DATA]"
type input "subal"
type input "A wandering Folk singer clings to his music as his only refuge, facing an ident…"
type textarea "Subal is a film about a young folk singer who finds identity and solace in his …"
type textarea "Subal is a film that amplifies the struggles of folk musicians, highlighting id…"
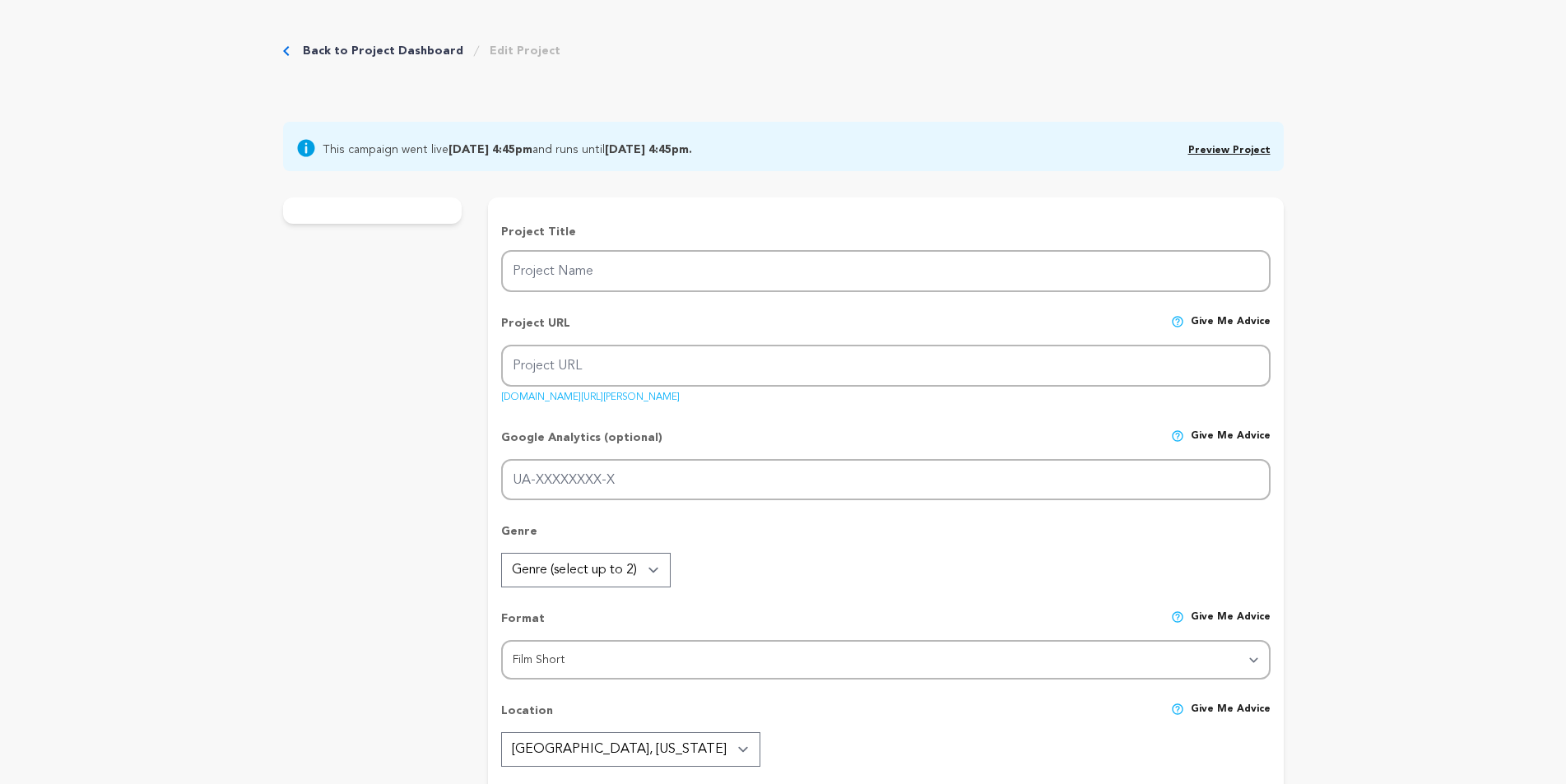
radio input "true"
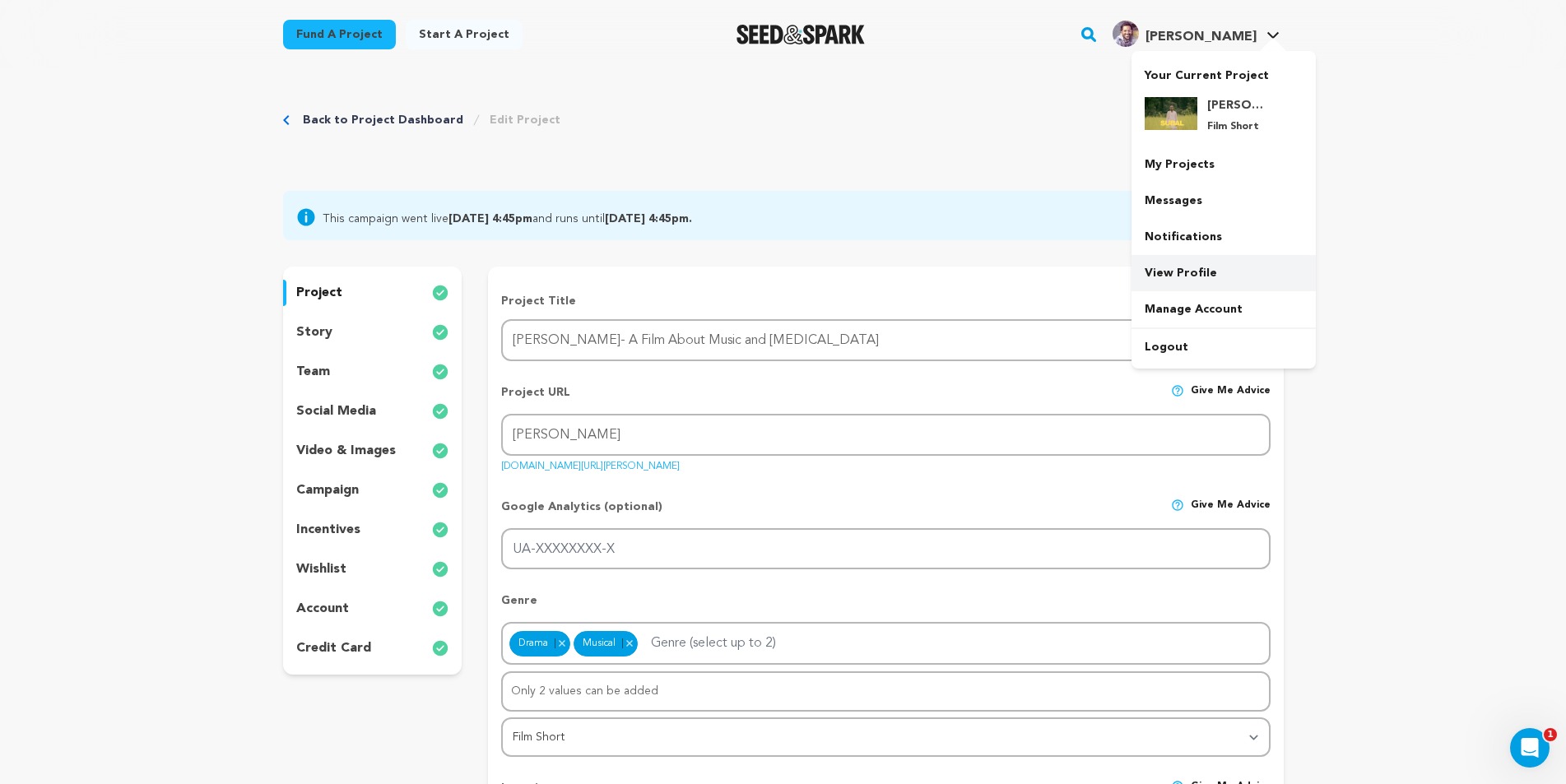
click at [1210, 274] on link "View Profile" at bounding box center [1223, 272] width 184 height 36
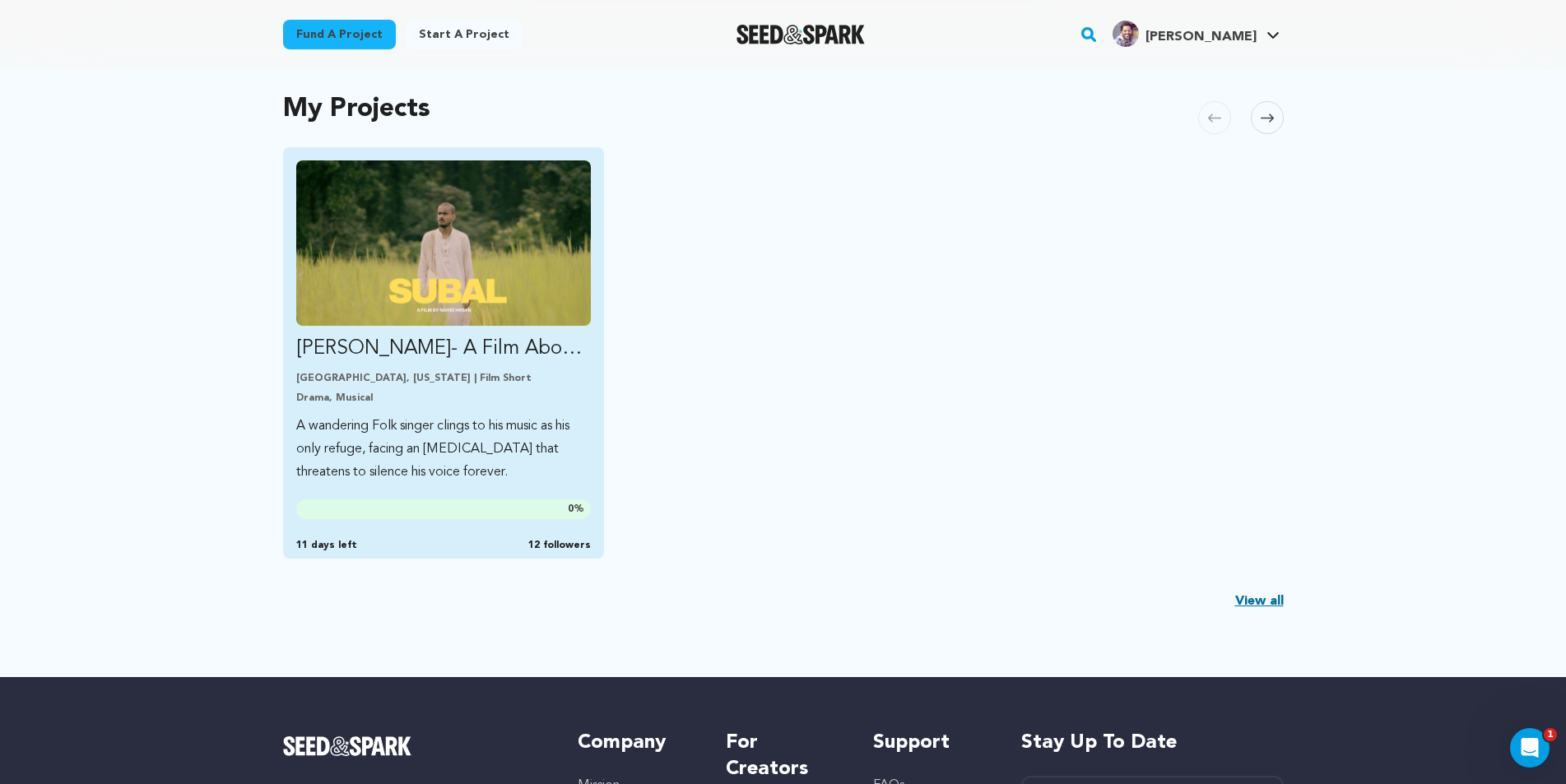
scroll to position [247, 0]
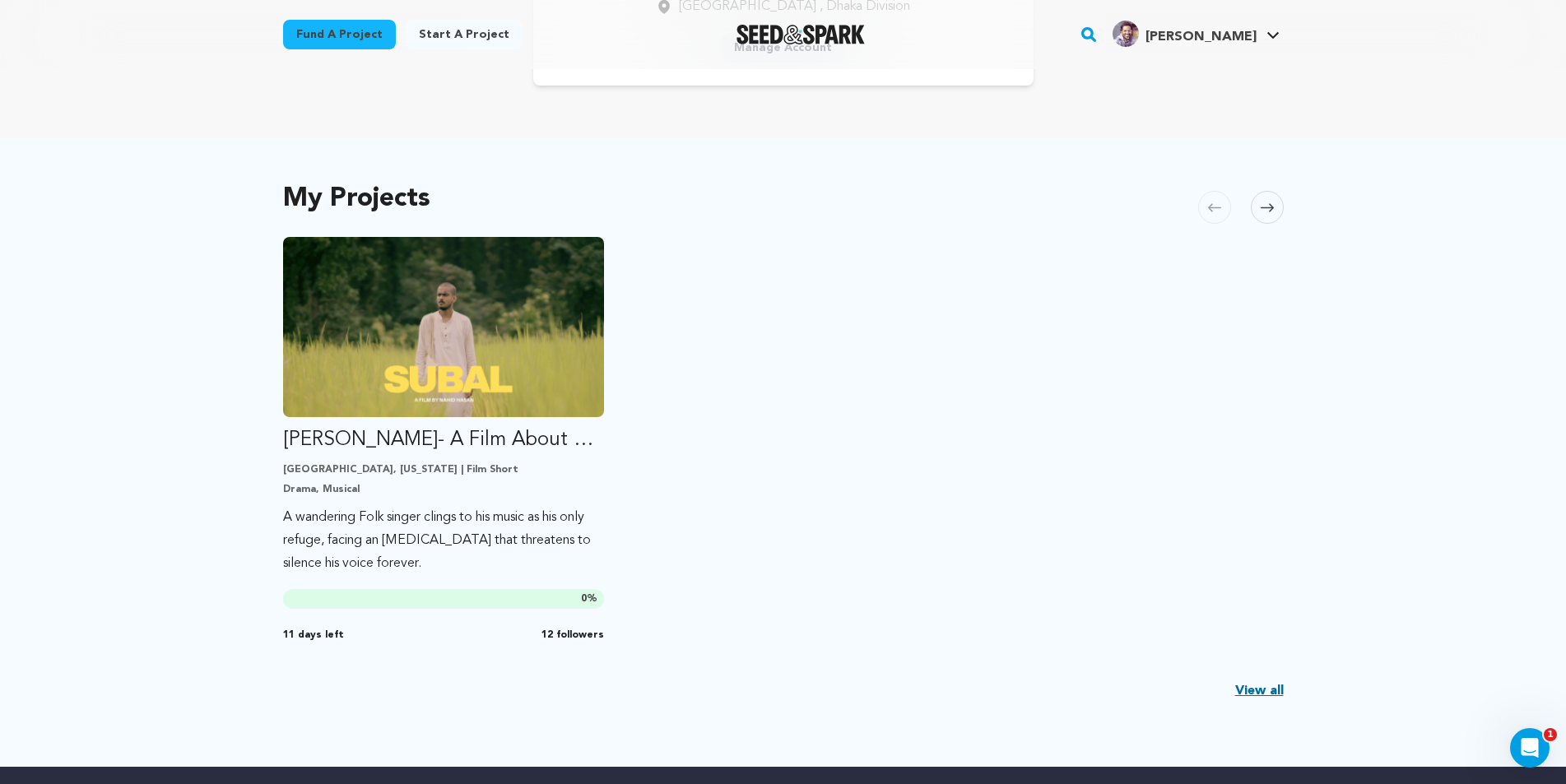
drag, startPoint x: 572, startPoint y: 271, endPoint x: 983, endPoint y: 400, distance: 430.8
click at [983, 400] on ul "Subal- A Film About Music and Identity Crisis Dallas, Texas | Film Short Drama,…" at bounding box center [783, 442] width 1000 height 411
click at [1258, 687] on link "View all" at bounding box center [1259, 691] width 49 height 20
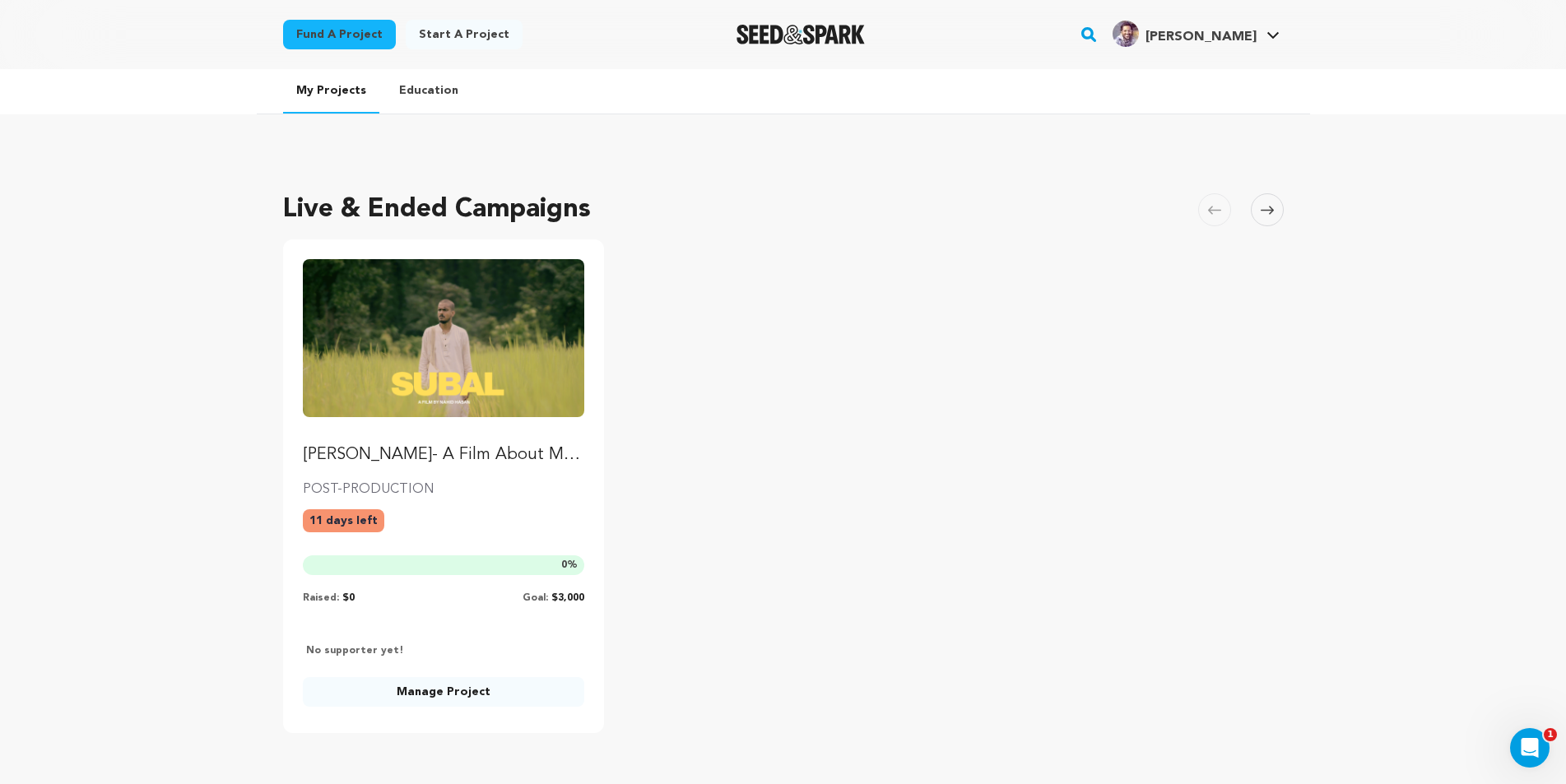
click at [493, 691] on link "Manage Project" at bounding box center [444, 691] width 282 height 30
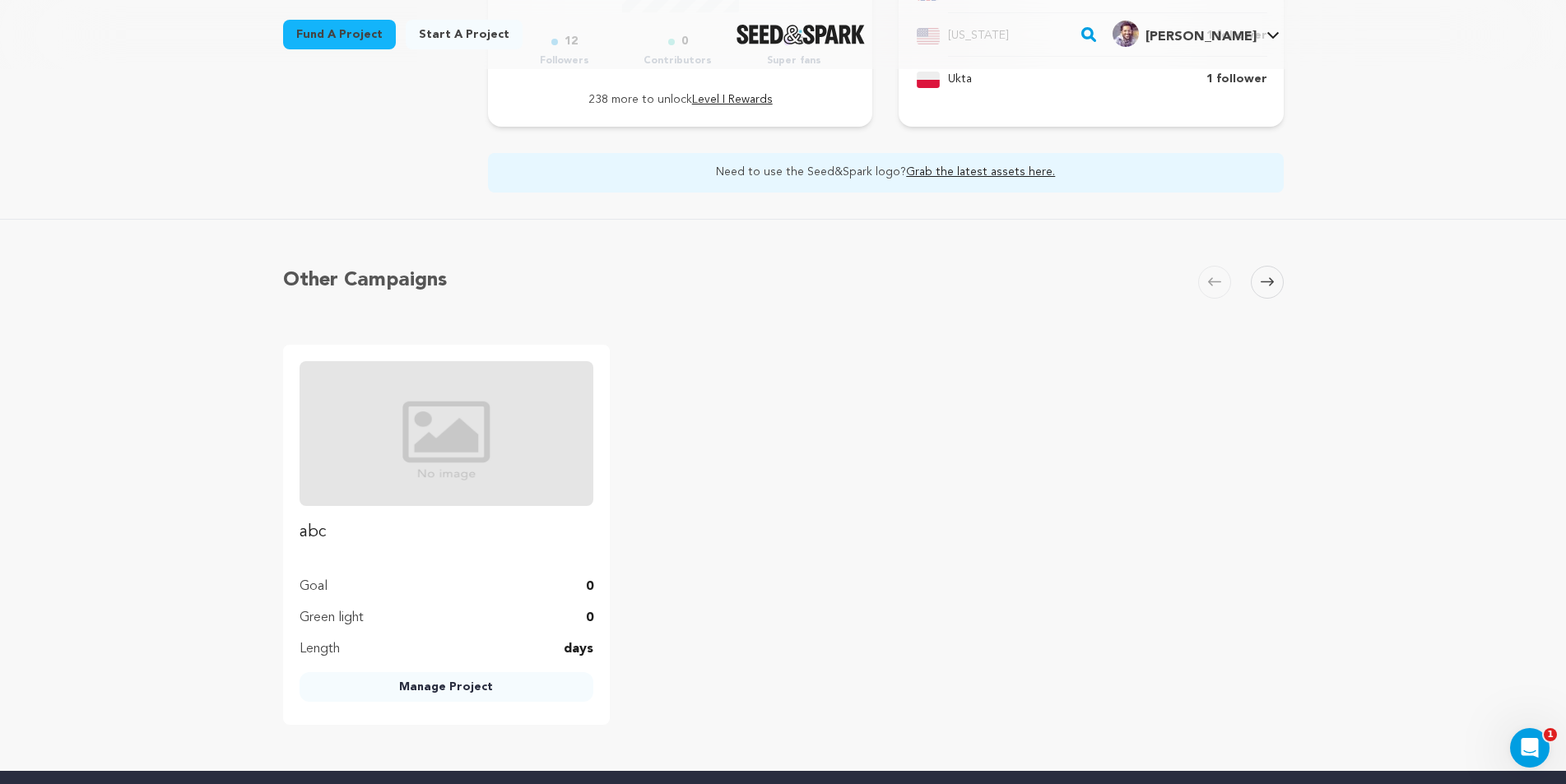
scroll to position [987, 0]
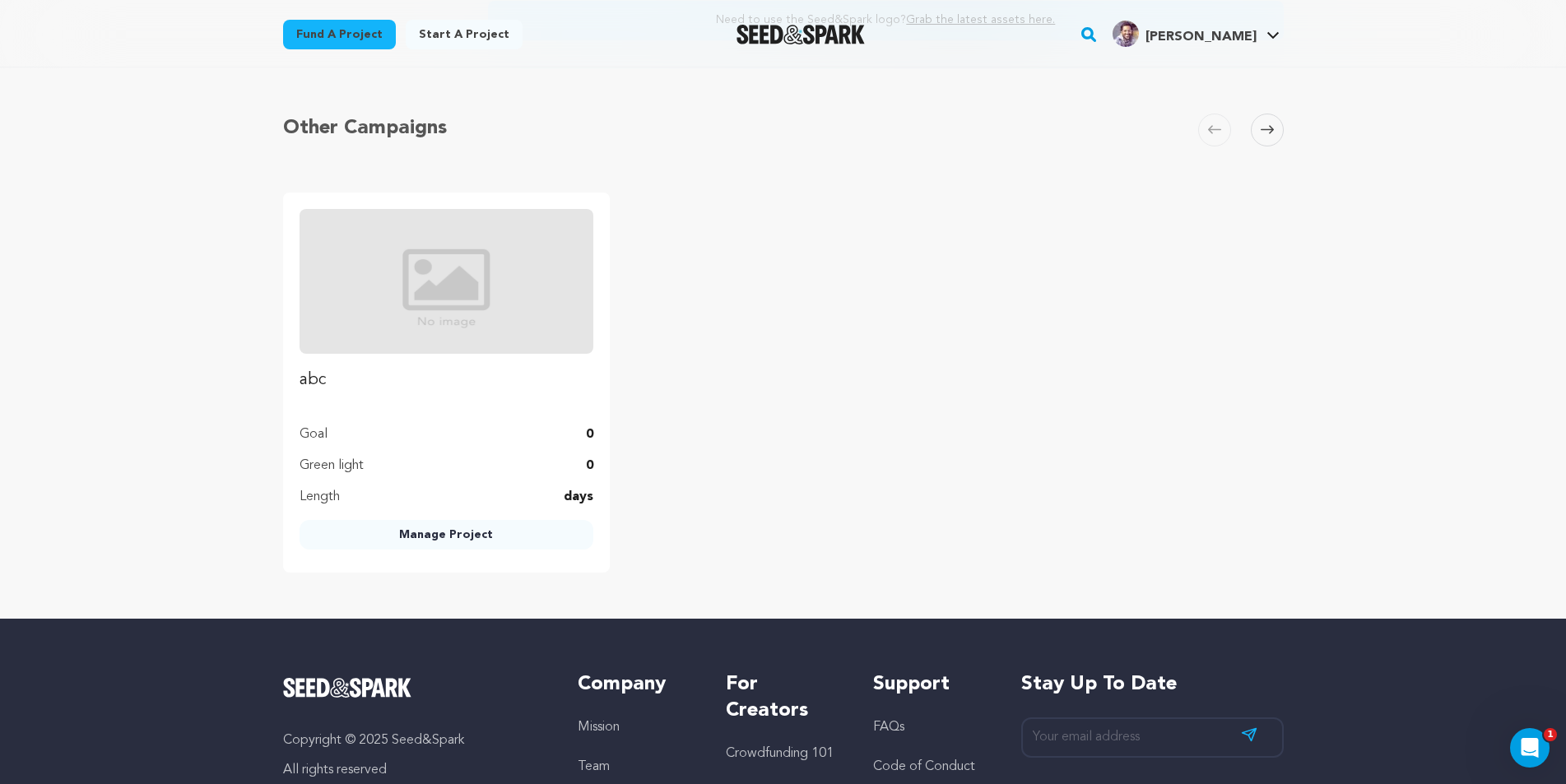
click at [533, 531] on link "Manage Project" at bounding box center [446, 534] width 293 height 30
